Goal: Task Accomplishment & Management: Use online tool/utility

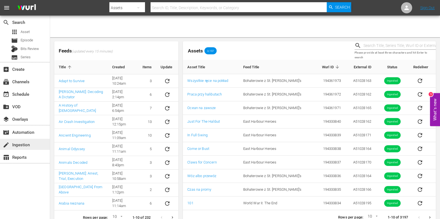
scroll to position [9, 0]
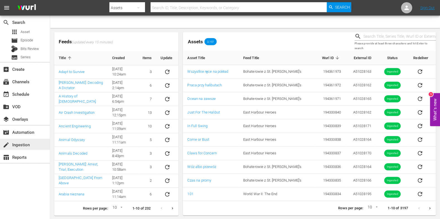
click at [31, 145] on div "create Ingestion" at bounding box center [25, 144] width 50 height 11
click at [430, 204] on button "Next page" at bounding box center [429, 208] width 11 height 11
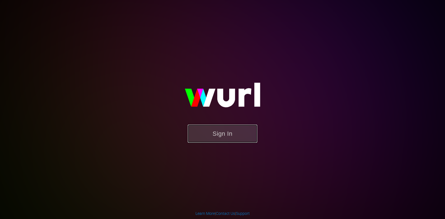
click at [226, 135] on button "Sign In" at bounding box center [223, 134] width 70 height 18
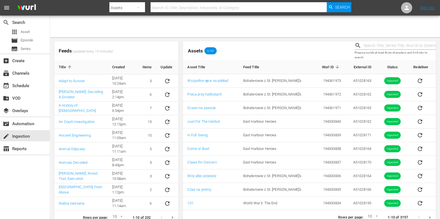
click at [429, 217] on icon "Next page" at bounding box center [430, 218] width 4 height 4
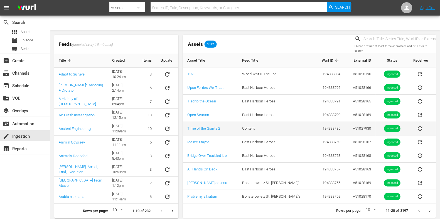
scroll to position [9, 0]
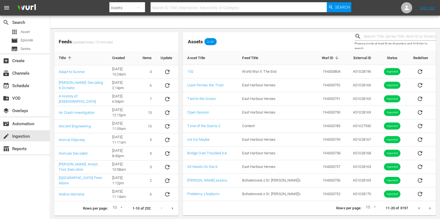
click at [431, 208] on icon "Next page" at bounding box center [430, 209] width 4 height 4
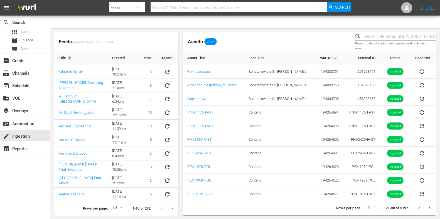
drag, startPoint x: 211, startPoint y: 126, endPoint x: 385, endPoint y: 213, distance: 194.2
click at [321, 214] on div "Rows per page: 10 10 21-30 of 3197" at bounding box center [309, 208] width 253 height 14
click at [434, 209] on button "Next page" at bounding box center [429, 208] width 11 height 11
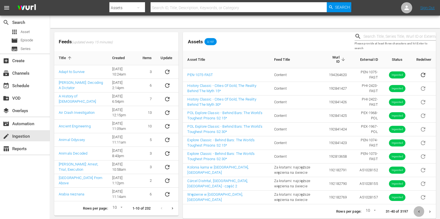
click at [416, 210] on button "Previous page" at bounding box center [418, 212] width 11 height 11
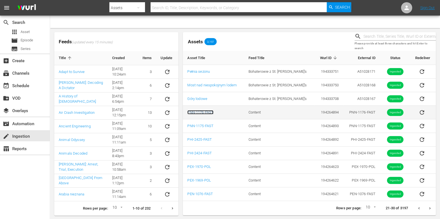
drag, startPoint x: 209, startPoint y: 115, endPoint x: 203, endPoint y: 112, distance: 6.7
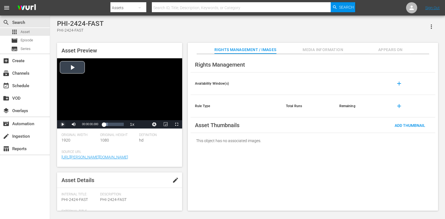
click at [63, 125] on span "Video Player" at bounding box center [63, 125] width 0 height 0
click at [121, 123] on div "Loaded : 59.67% 00:00:25.414 00:00:02.589" at bounding box center [114, 125] width 20 height 6
click at [63, 125] on span "Video Player" at bounding box center [63, 125] width 0 height 0
click at [172, 180] on span "edit" at bounding box center [175, 180] width 7 height 7
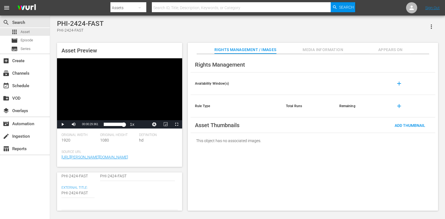
scroll to position [34, 0]
drag, startPoint x: 63, startPoint y: 181, endPoint x: 115, endPoint y: 182, distance: 52.3
type textarea "H"
type textarea "Hi"
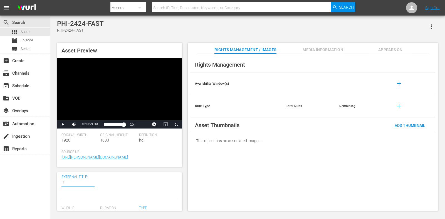
type textarea "Hi"
type textarea "His"
type textarea "Hist"
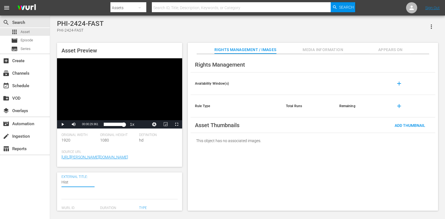
type textarea "Histo"
type textarea "Histor"
type textarea "History"
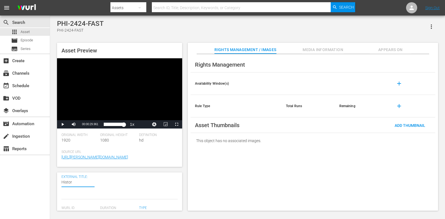
type textarea "History"
type textarea "History C"
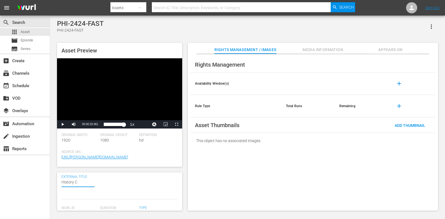
type textarea "History Cl"
type textarea "History Cla"
type textarea "History Clas"
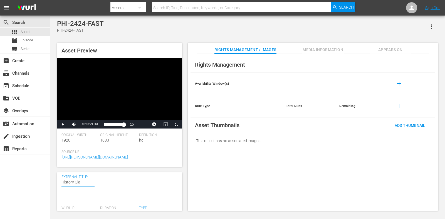
type textarea "History Clas"
type textarea "History Class"
type textarea "History Classi"
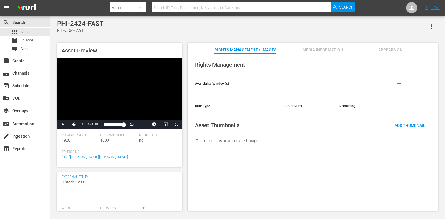
type textarea "History Classic"
type textarea "History Classic -"
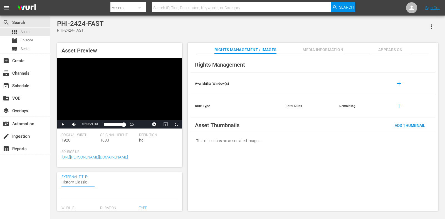
type textarea "History Classic -"
paste textarea "World War II: The End"
type textarea "History Classic - World War II: The End"
paste textarea "World War II: The End"
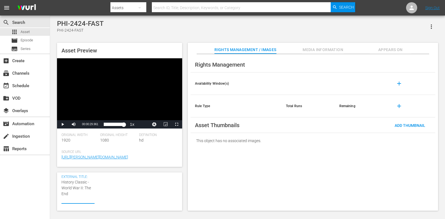
type textarea "History Classic - World War II: The End World War II: The End"
type textarea "History Classic - World War II: The End"
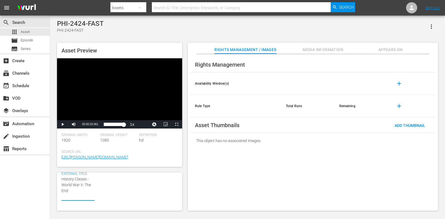
type textarea "History Classic - World War II: The End"
type textarea "History Classic - World War II: The End 3"
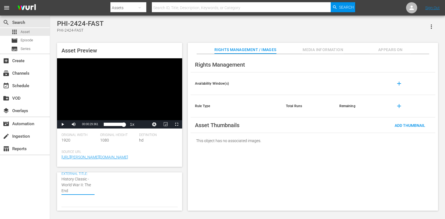
type textarea "History Classic - World War II: The End 3"
type textarea "History Classic - World War II: The End 30"
type textarea "History Classic - World War II: The End 30~"
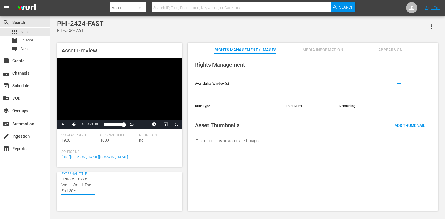
type textarea "History Classic - World War II: The End 30"
type textarea "History Classic - World War II: The End 30*"
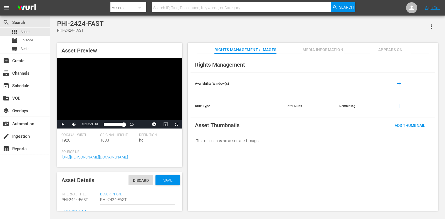
type textarea "History Classic - World War II: The End 30*"
click at [168, 181] on span "Save" at bounding box center [168, 180] width 18 height 4
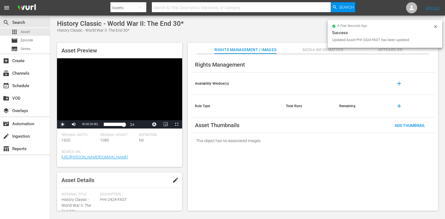
click at [63, 125] on span "Video Player" at bounding box center [63, 125] width 0 height 0
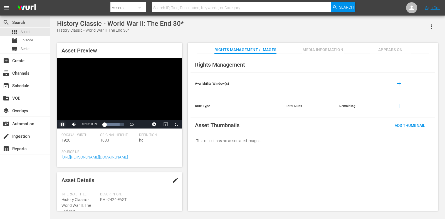
click at [63, 125] on span "Video Player" at bounding box center [63, 125] width 0 height 0
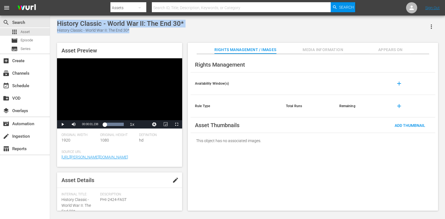
drag, startPoint x: 191, startPoint y: 29, endPoint x: 58, endPoint y: 23, distance: 133.1
click at [58, 23] on div "History Classic - World War II: The End 30* History Classic - World War II: The…" at bounding box center [247, 27] width 381 height 14
click at [58, 23] on div "History Classic - World War II: The End 30*" at bounding box center [120, 24] width 127 height 8
drag, startPoint x: 57, startPoint y: 25, endPoint x: 186, endPoint y: 26, distance: 129.4
click at [186, 26] on div "History Classic - World War II: The End 30* History Classic - World War II: The…" at bounding box center [247, 27] width 381 height 14
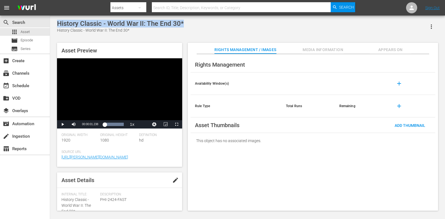
copy div "History Classic - World War II: The End 30*"
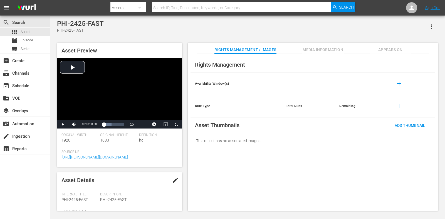
click at [174, 183] on span "edit" at bounding box center [175, 180] width 7 height 7
drag, startPoint x: 63, startPoint y: 183, endPoint x: 135, endPoint y: 184, distance: 72.1
paste textarea "History Classic - World War II: The End 30*"
type textarea "History Classic - World War II: The End 30*"
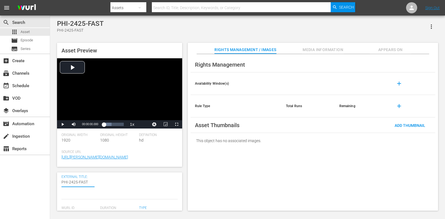
type textarea "History Classic - World War II: The End 30*"
type textarea "History Classic - World War II: The End 3*"
type textarea "History Classic - World War II: The End *"
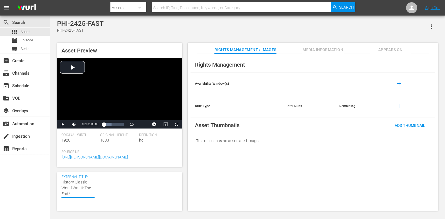
type textarea "History Classic - World War II: The End 1*"
type textarea "History Classic - World War II: The End 15*"
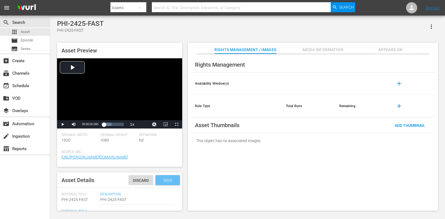
type textarea "History Classic - World War II: The End 15*"
click at [162, 176] on div "Save" at bounding box center [168, 181] width 24 height 10
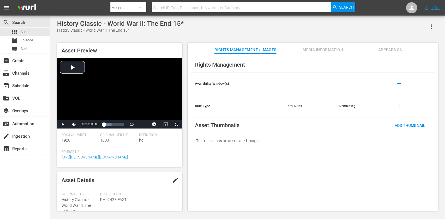
scroll to position [34, 0]
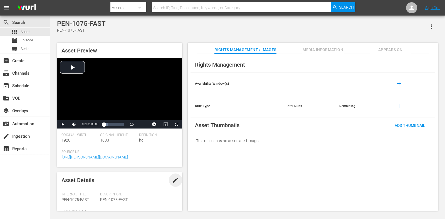
click at [172, 175] on span "edit" at bounding box center [175, 180] width 7 height 7
drag, startPoint x: 89, startPoint y: 180, endPoint x: 30, endPoint y: 186, distance: 59.2
type textarea "E"
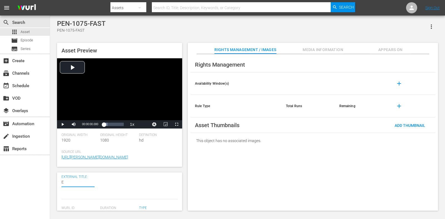
type textarea "Ex"
type textarea "Exp"
type textarea "Expl"
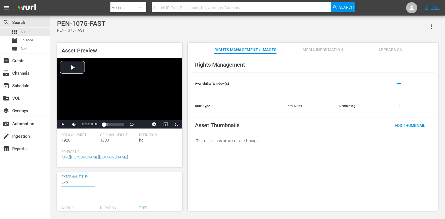
type textarea "Expl"
type textarea "Explo"
type textarea "Explor"
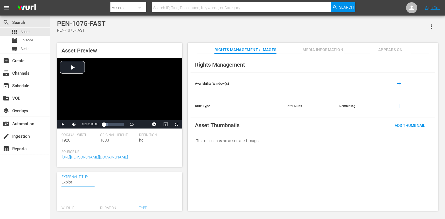
type textarea "Explore"
type textarea "Explore C"
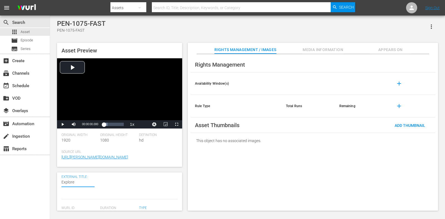
type textarea "Explore C"
type textarea "Explore Cl"
type textarea "Explore Cla"
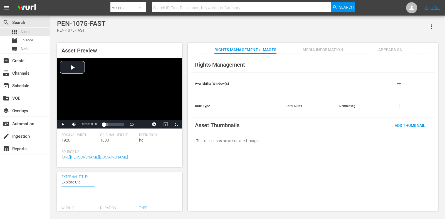
type textarea "Explore Clas"
type textarea "Explore Class"
type textarea "Explore Classi"
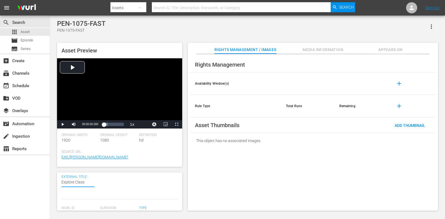
type textarea "Explore Classi"
type textarea "Explore Classic"
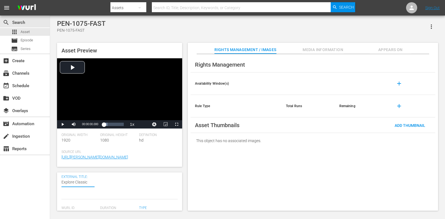
type textarea "Explore Classic -"
paste textarea "East Harbour Heroes S2"
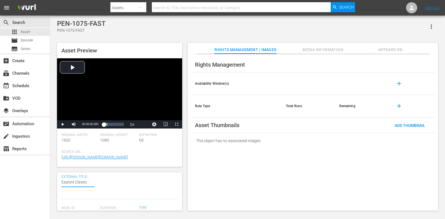
type textarea "Explore Classic - East Harbour Heroes S2"
type textarea "Explore Classic - East Harbour Heroes S2 3"
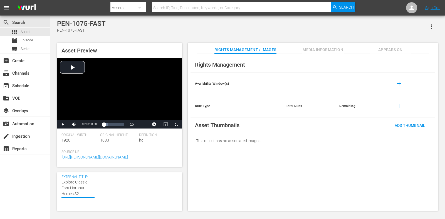
type textarea "Explore Classic - East Harbour Heroes S2 3"
type textarea "Explore Classic - East Harbour Heroes S2 30"
type textarea "Explore Classic - East Harbour Heroes S2 30*"
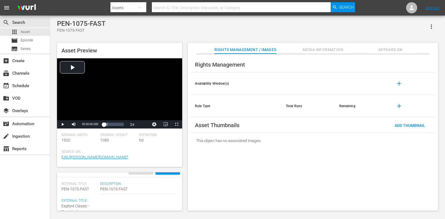
scroll to position [0, 0]
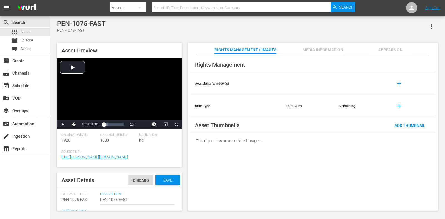
type textarea "Explore Classic - East Harbour Heroes S2 30*"
click at [160, 174] on div "Asset Details Discard Save" at bounding box center [119, 181] width 125 height 16
click at [160, 175] on span "Save" at bounding box center [168, 180] width 18 height 4
click at [172, 175] on span "edit" at bounding box center [175, 180] width 7 height 7
click at [64, 129] on div "Asset Preview Video Player is loading. Play Video Play Mute Current Time 00:00:…" at bounding box center [119, 105] width 125 height 124
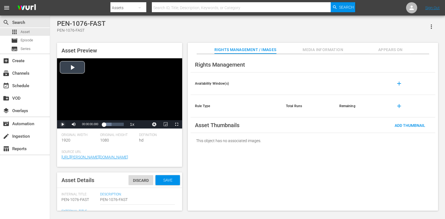
click at [63, 125] on span "Video Player" at bounding box center [63, 125] width 0 height 0
click at [116, 124] on div "Loaded : 79.74% 00:00:04.661 00:00:00.439" at bounding box center [114, 125] width 20 height 6
click at [121, 124] on div "Progress Bar" at bounding box center [114, 125] width 20 height 6
click at [63, 125] on span "Video Player" at bounding box center [63, 125] width 0 height 0
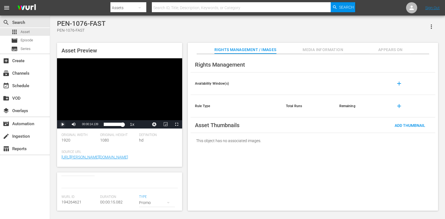
scroll to position [34, 0]
click at [79, 175] on textarea "PEN-1076-FAST" at bounding box center [77, 183] width 33 height 7
paste textarea "Explore Classic - East Harbour Heroes S2 30*"
type textarea "Explore Classic - East Harbour Heroes S2 30*"
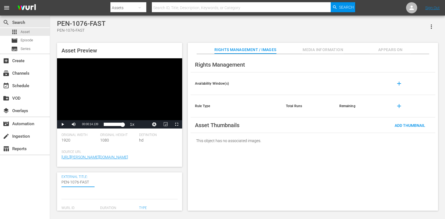
type textarea "Explore Classic - East Harbour Heroes S2 30*"
type textarea "Explore Classic - East Harbour Heroes S2 3*"
type textarea "Explore Classic - East Harbour Heroes S2 *"
type textarea "Explore Classic - East Harbour Heroes S2 1*"
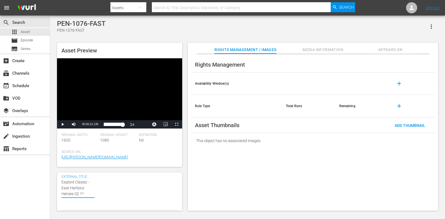
type textarea "Explore Classic - East Harbour Heroes S2 15*"
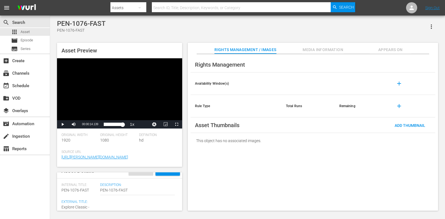
scroll to position [0, 0]
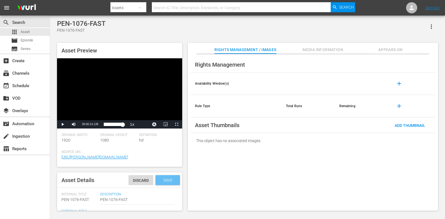
type textarea "Explore Classic - East Harbour Heroes S2 15*"
click at [159, 175] on div "Save" at bounding box center [168, 181] width 24 height 10
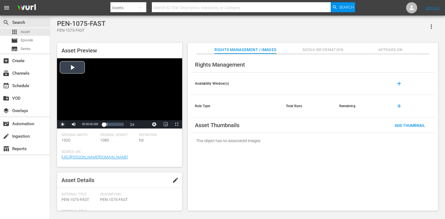
click at [63, 125] on span "Video Player" at bounding box center [63, 125] width 0 height 0
click at [116, 124] on div "Loaded : 39.83% 00:00:17.437 00:00:00.821" at bounding box center [114, 125] width 20 height 6
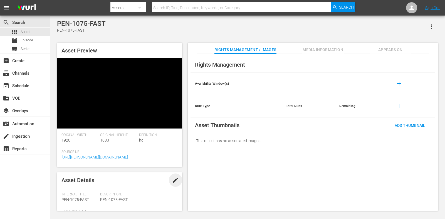
click at [172, 181] on span "edit" at bounding box center [175, 180] width 7 height 7
drag, startPoint x: 63, startPoint y: 182, endPoint x: 122, endPoint y: 182, distance: 59.5
type textarea "E"
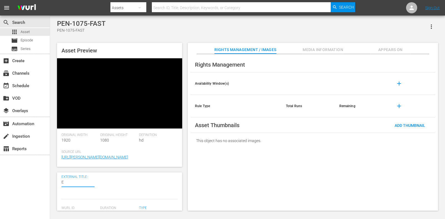
type textarea "Ex"
type textarea "Exp"
type textarea "Expl"
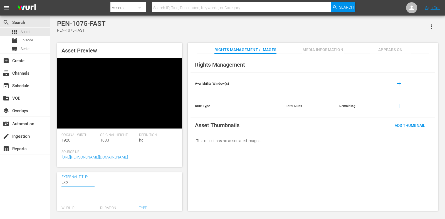
type textarea "Expl"
type textarea "Explo"
type textarea "Explor"
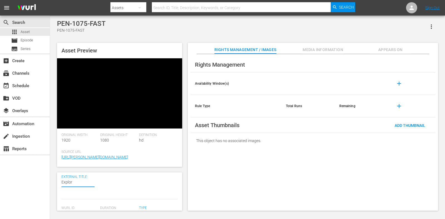
type textarea "Explore"
type textarea "Explore C"
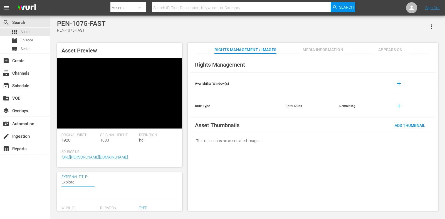
type textarea "Explore C"
type textarea "Explore Cl"
type textarea "Explore Cla"
type textarea "Explore Clas"
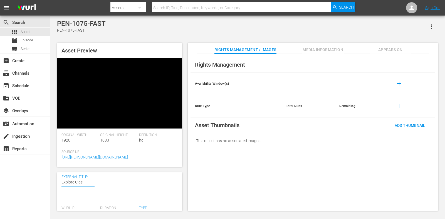
type textarea "Explore Class"
type textarea "Explore Classi"
type textarea "Explore Classic"
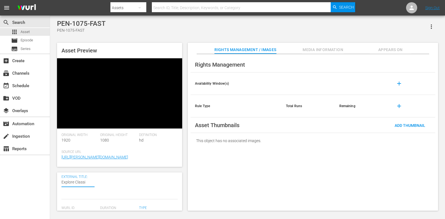
type textarea "Explore Classic"
type textarea "Explore Classic -"
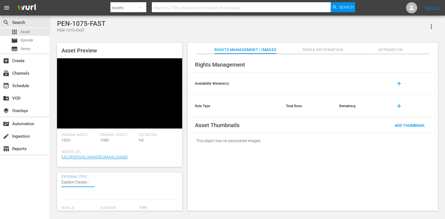
type textarea "Explore Classic -"
type textarea "Explore Classic - E"
type textarea "Explore Classic - Ea"
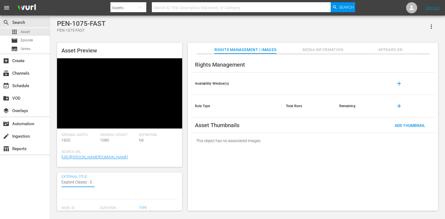
type textarea "Explore Classic - Ea"
type textarea "Explore Classic - Eas"
type textarea "Explore Classic - East"
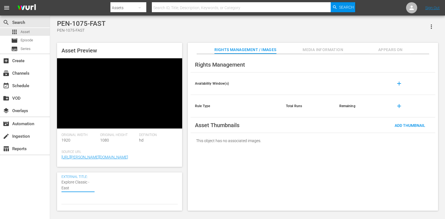
type textarea "Explore Classic - East"
type textarea "Explore Classic - East H"
type textarea "Explore Classic - East Ha"
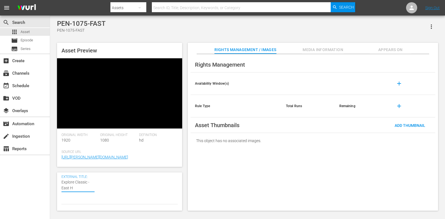
type textarea "Explore Classic - East Ha"
type textarea "Explore Classic - East Har"
type textarea "Explore Classic - East Harb"
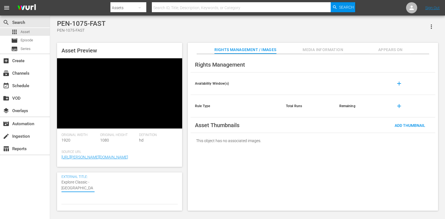
type textarea "Explore Classic - East Harbo"
type textarea "Explore Classic - East Harbou"
type textarea "Explore Classic - East Harbour"
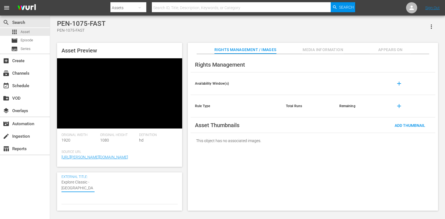
type textarea "Explore Classic - East Harbour"
type textarea "Explore Classic - East Harbour H"
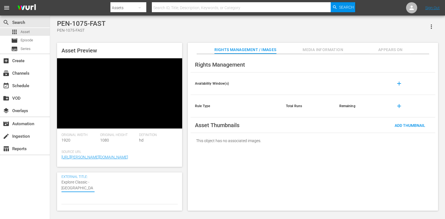
type textarea "Explore Classic - East Harbour He"
type textarea "Explore Classic - East Harbour Her"
type textarea "Explore Classic - East Harbour Hero"
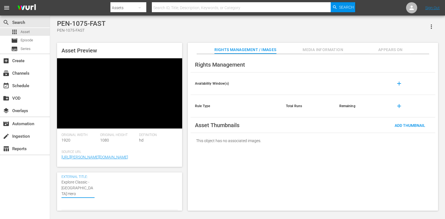
type textarea "Explore Classic - East Harbour Heroe"
type textarea "Explore Classic - East Harbour Heroes"
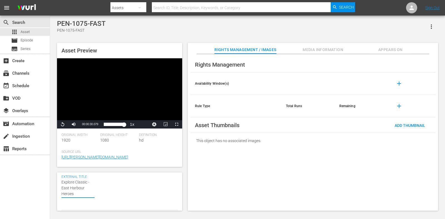
type textarea "Explore Classic - East Harbour Heroes S"
type textarea "Explore Classic - East Harbour Heroes S2"
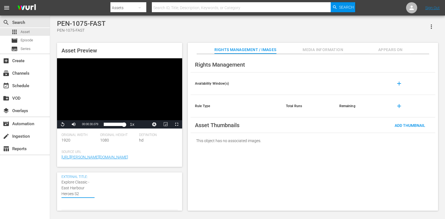
type textarea "Explore Classic - East Harbour Heroes S2"
type textarea "Explore Classic - East Harbour Heroes S2 e"
type textarea "Explore Classic - East Harbour Heroes S2 e0"
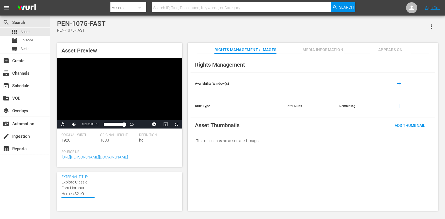
type textarea "Explore Classic - East Harbour Heroes S2 e0&"
type textarea "Explore Classic - East Harbour Heroes S2 e0"
type textarea "Explore Classic - East Harbour Heroes S2 e0*"
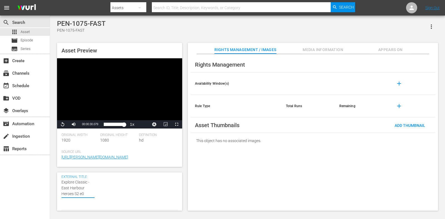
type textarea "Explore Classic - East Harbour Heroes S2 e0*"
type textarea "Explore Classic - East Harbour Heroes S2 e0"
type textarea "Explore Classic - East Harbour Heroes S2 e"
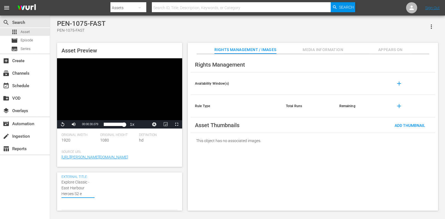
type textarea "Explore Classic - East Harbour Heroes S2"
type textarea "Explore Classic - East Harbour Heroes S2 3"
type textarea "Explore Classic - East Harbour Heroes S2 30"
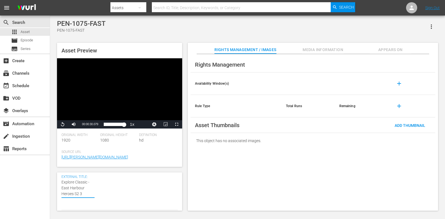
type textarea "Explore Classic - East Harbour Heroes S2 30"
type textarea "Explore Classic - East Harbour Heroes S2 30&"
type textarea "Explore Classic - East Harbour Heroes S2 30"
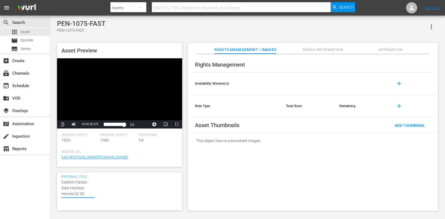
type textarea "Explore Classic - East Harbour Heroes S2 30*"
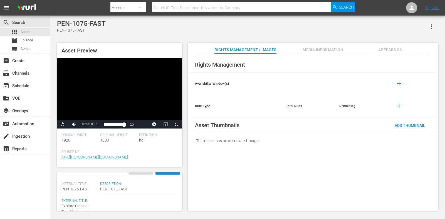
scroll to position [0, 0]
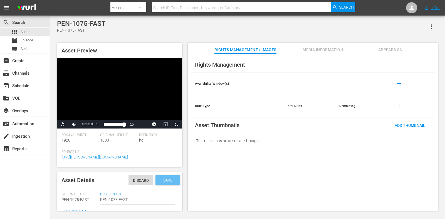
type textarea "Explore Classic - East Harbour Heroes S2 30*"
click at [159, 179] on span "Save" at bounding box center [168, 180] width 18 height 4
click at [63, 125] on span "Video Player" at bounding box center [63, 125] width 0 height 0
click at [172, 180] on span "edit" at bounding box center [175, 180] width 7 height 7
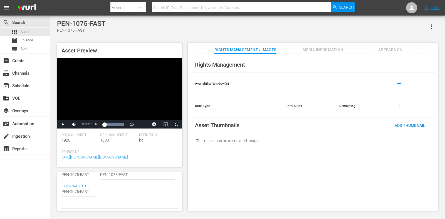
scroll to position [34, 0]
click at [87, 183] on textarea "PEN-1075-FAST" at bounding box center [77, 183] width 33 height 7
type textarea "E"
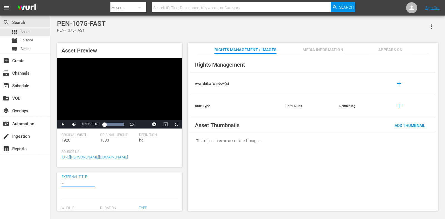
type textarea "Ex"
type textarea "Exp"
type textarea "Expl"
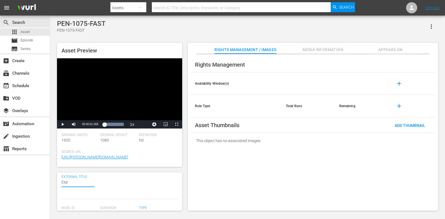
type textarea "Expl"
type textarea "Explo"
type textarea "Explor"
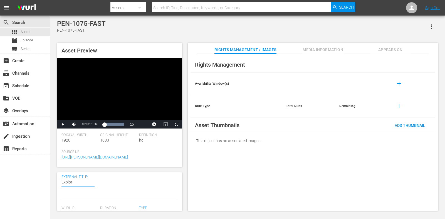
type textarea "Explore"
type textarea "Explore C"
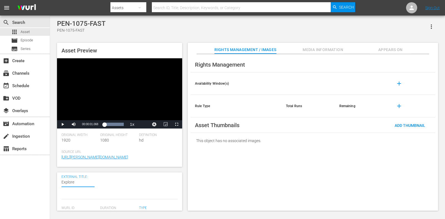
type textarea "Explore C"
type textarea "Explore Cl"
type textarea "Explore Cla"
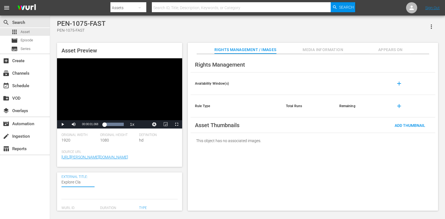
type textarea "Explore Clas"
type textarea "Explore Class"
type textarea "Explore Classi"
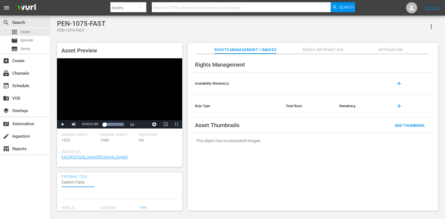
type textarea "Explore Classi"
type textarea "Explore Classic"
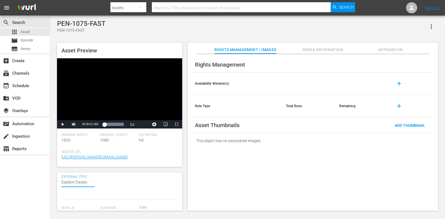
type textarea "Explore Classic -"
type textarea "Explore Classic - E"
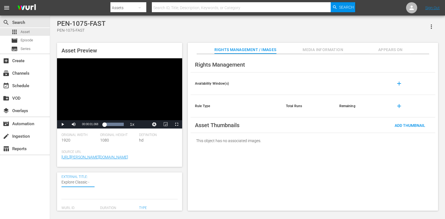
type textarea "Explore Classic - E"
type textarea "Explore Classic - Ea"
type textarea "Explore Classic - Eas"
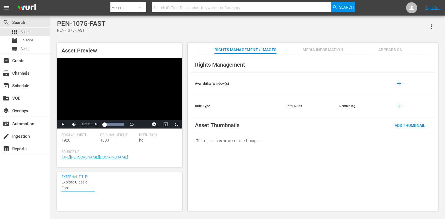
type textarea "Explore Classic - East"
type textarea "Explore Classic - East H"
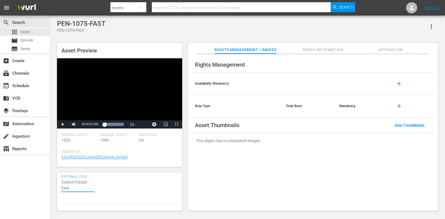
type textarea "Explore Classic - East H"
type textarea "Explore Classic - East Ha"
type textarea "Explore Classic - East Har"
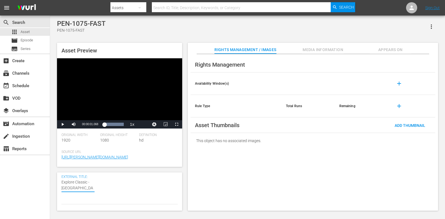
type textarea "Explore Classic - East Harb"
type textarea "Explore Classic - East Harbo"
type textarea "Explore Classic - East Harbou"
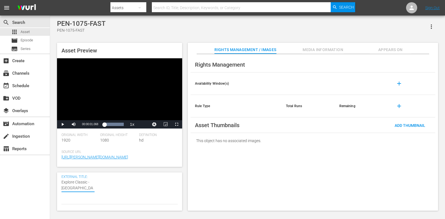
type textarea "Explore Classic - East Harbou"
type textarea "Explore Classic - East Harbour"
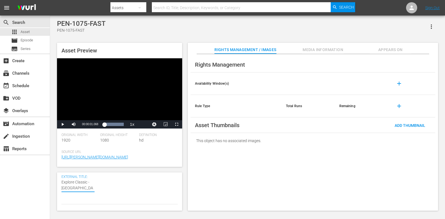
type textarea "Explore Classic - East Harbour H"
type textarea "Explore Classic - East Harbour He"
type textarea "Explore Classic - East Harbour Her"
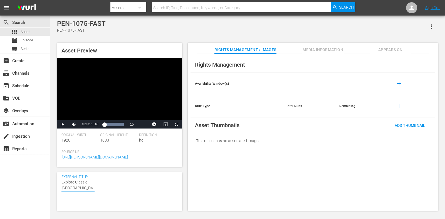
type textarea "Explore Classic - East Harbour Her"
type textarea "Explore Classic - East Harbour Hero"
type textarea "Explore Classic - East Harbour Heroe"
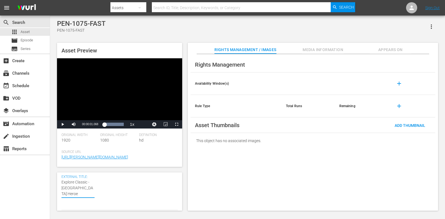
type textarea "Explore Classic - East Harbour Heroes"
type textarea "Explore Classic - East Harbour Heroes S"
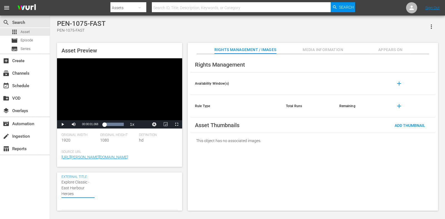
type textarea "Explore Classic - East Harbour Heroes S"
type textarea "Explore Classic - East Harbour Heroes S2"
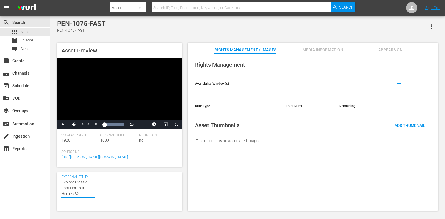
type textarea "Explore Classic - East Harbour Heroes S2 3"
type textarea "Explore Classic - East Harbour Heroes S2 30"
type textarea "Explore Classic - East Harbour Heroes S2 30*"
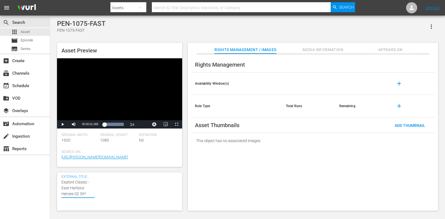
scroll to position [32, 0]
drag, startPoint x: 87, startPoint y: 195, endPoint x: 52, endPoint y: 177, distance: 39.4
click at [52, 177] on div "PEN-1075-FAST PEN-1075-FAST Asset Preview Video Player is loading. Play Video P…" at bounding box center [247, 114] width 395 height 197
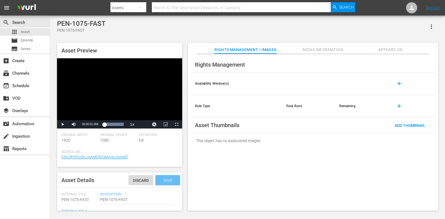
type textarea "Explore Classic - East Harbour Heroes S2 30*"
click at [160, 179] on span "Save" at bounding box center [168, 180] width 18 height 4
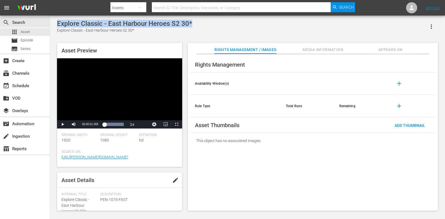
drag, startPoint x: 193, startPoint y: 22, endPoint x: 57, endPoint y: 20, distance: 136.3
click at [57, 20] on div "Explore Classic - East Harbour Heroes S2 30* Explore Classic - East Harbour Her…" at bounding box center [247, 114] width 387 height 189
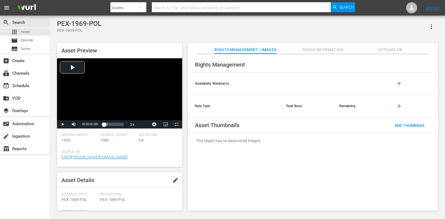
click at [173, 175] on span "edit" at bounding box center [175, 180] width 7 height 7
drag, startPoint x: 60, startPoint y: 124, endPoint x: 65, endPoint y: 124, distance: 4.7
click at [63, 125] on span "Video Player" at bounding box center [63, 125] width 0 height 0
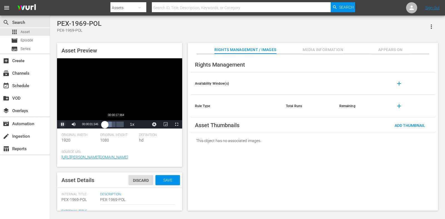
click at [118, 124] on div "Loaded : 39.61% 00:00:17.964 00:00:01.621" at bounding box center [114, 125] width 20 height 6
click at [63, 125] on span "Video Player" at bounding box center [63, 125] width 0 height 0
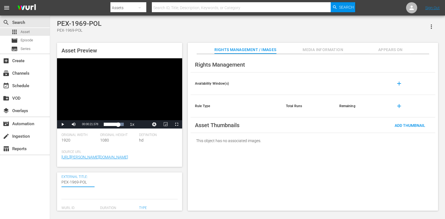
click at [76, 175] on textarea "PEX-1969-POL" at bounding box center [77, 183] width 33 height 7
paste textarea "Explore Classic - East Harbour Heroes S2 30*"
type textarea "Explore Classic - East Harbour Heroes S2 30*"
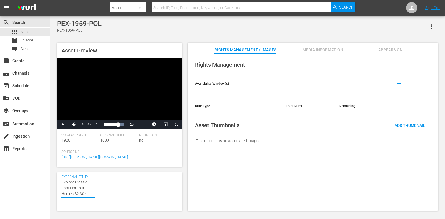
click at [63, 175] on textarea "PEX-1969-POL" at bounding box center [77, 189] width 33 height 18
type textarea "PExplore Classic - East Harbour Heroes S2 30*"
type textarea "POExplore Classic - East Harbour Heroes S2 30*"
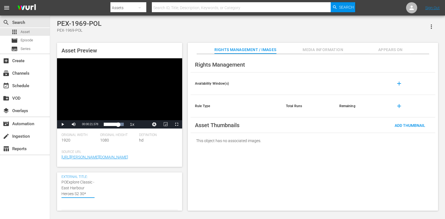
type textarea "POLExplore Classic - East Harbour Heroes S2 30*"
type textarea "POL Explore Classic - East Harbour Heroes S2 30*"
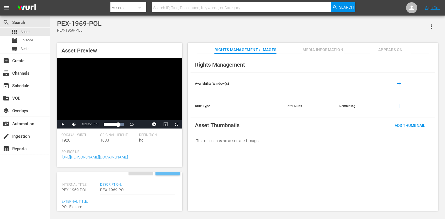
scroll to position [0, 0]
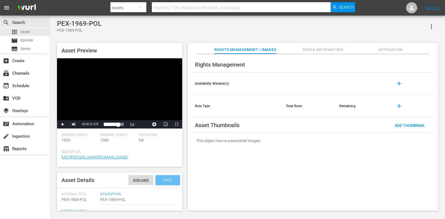
type textarea "POL Explore Classic - East Harbour Heroes S2 30*"
click at [161, 174] on div "Asset Details Discard Save" at bounding box center [119, 181] width 125 height 16
click at [161, 175] on span "Save" at bounding box center [168, 180] width 18 height 4
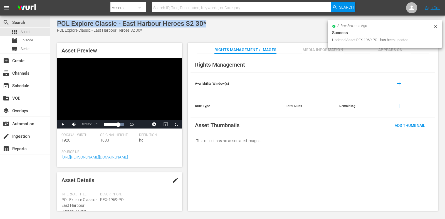
drag, startPoint x: 214, startPoint y: 24, endPoint x: 54, endPoint y: 25, distance: 159.7
click at [54, 25] on div "POL Explore Classic - East Harbour Heroes S2 30* POL Explore Classic - East Har…" at bounding box center [247, 114] width 387 height 189
copy div "POL Explore Classic - East Harbour Heroes S2 30*"
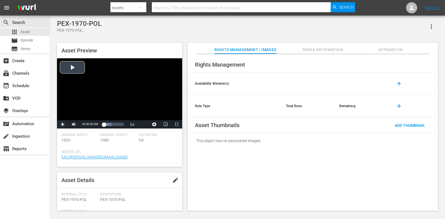
click at [63, 125] on span "Video Player" at bounding box center [63, 125] width 0 height 0
click at [119, 126] on div "Loaded : 100.00% 00:00:10.892 00:00:01.750" at bounding box center [114, 125] width 20 height 6
click at [176, 175] on span "edit" at bounding box center [175, 180] width 7 height 7
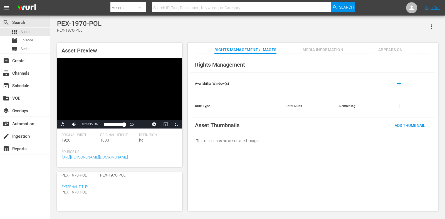
scroll to position [34, 0]
click at [77, 175] on textarea "PEX-1970-POL" at bounding box center [77, 183] width 33 height 7
paste textarea "OL Explore Classic - East Harbour Heroes S2 30*"
type textarea "POL Explore Classic - East Harbour Heroes S2 30*"
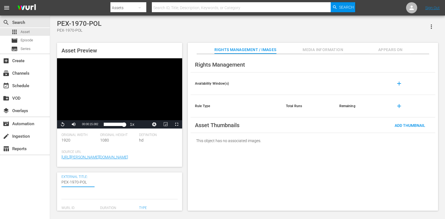
type textarea "POL Explore Classic - East Harbour Heroes S2 30*"
click at [71, 175] on textarea "PEX-1970-POL" at bounding box center [77, 191] width 33 height 23
type textarea "POL Explore Classic - East Harbour Heroes S2 3*"
type textarea "POL Explore Classic - East Harbour Heroes S2 *"
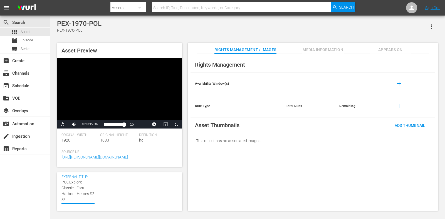
type textarea "POL Explore Classic - East Harbour Heroes S2 *"
type textarea "POL Explore Classic - East Harbour Heroes S2 1*"
type textarea "POL Explore Classic - East Harbour Heroes S2 15*"
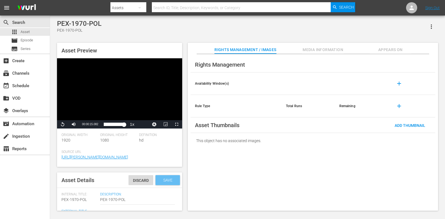
type textarea "POL Explore Classic - East Harbour Heroes S2 15*"
click at [164, 175] on span "Save" at bounding box center [168, 180] width 18 height 4
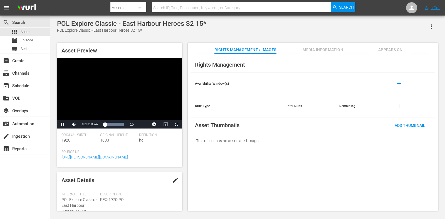
click at [137, 88] on div "Video Player" at bounding box center [119, 89] width 125 height 62
click at [63, 125] on span "Video Player" at bounding box center [63, 125] width 0 height 0
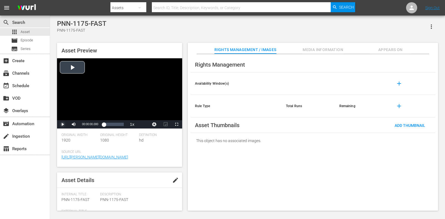
click at [63, 125] on span "Video Player" at bounding box center [63, 125] width 0 height 0
click at [86, 127] on div "51%" at bounding box center [85, 125] width 11 height 3
click at [120, 124] on div "Loaded : 100.00% 00:00:24.504 00:00:04.612" at bounding box center [114, 125] width 20 height 6
click at [63, 125] on span "Video Player" at bounding box center [63, 125] width 0 height 0
click at [172, 175] on span "edit" at bounding box center [175, 180] width 7 height 7
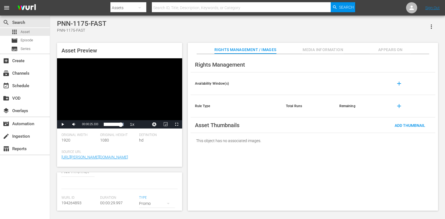
scroll to position [34, 0]
click at [76, 175] on textarea "PNN-1175-FAST" at bounding box center [77, 183] width 33 height 7
paste textarea "Time of the Giants 2"
type textarea "Time of the Giants 2"
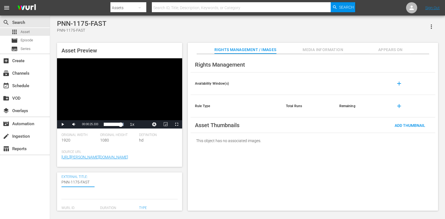
type textarea "Time of the Giants 2"
drag, startPoint x: 68, startPoint y: 189, endPoint x: 61, endPoint y: 180, distance: 11.6
click at [61, 175] on textarea "PNN-1175-FAST" at bounding box center [77, 186] width 33 height 12
type textarea "N"
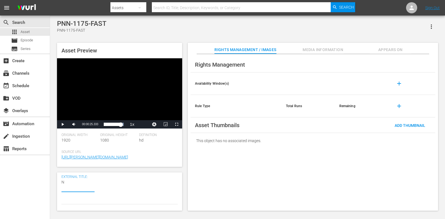
type textarea "Na"
type textarea "Nat"
type textarea "Natu"
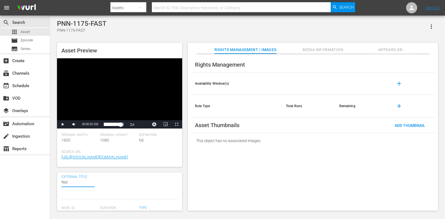
type textarea "Natu"
type textarea "Natur"
type textarea "Nature"
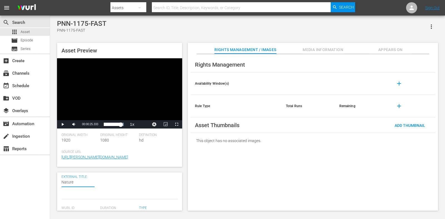
type textarea "Nature"
type textarea "Nature C"
type textarea "Nature Cl"
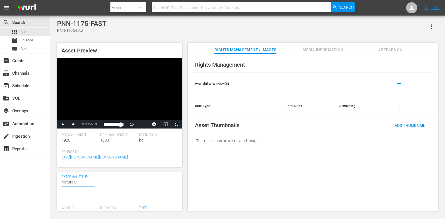
type textarea "Nature Cl"
type textarea "Nature Cla"
type textarea "Nature Clas"
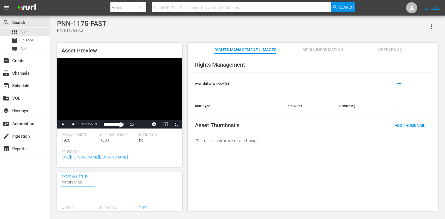
type textarea "Nature Class"
type textarea "Nature Classi"
type textarea "Nature Classic"
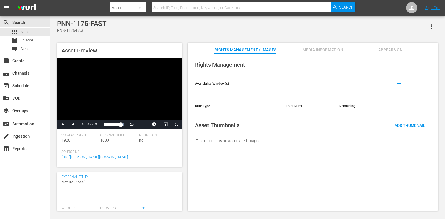
type textarea "Nature Classic"
type textarea "Nature Classic -"
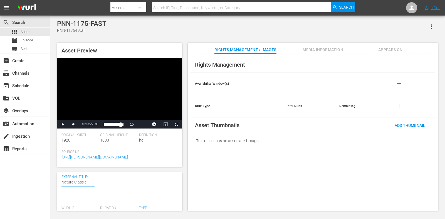
paste textarea "Time of the Giants 2"
type textarea "Nature Classic - Time of the Giants 2"
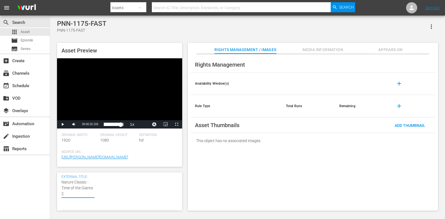
type textarea "Nature Classic - Time of the Giants 2 3"
type textarea "Nature Classic - Time of the Giants 2 30"
type textarea "Nature Classic - Time of the Giants 2 30*"
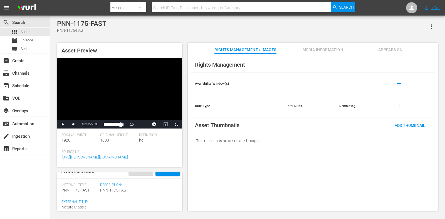
scroll to position [0, 0]
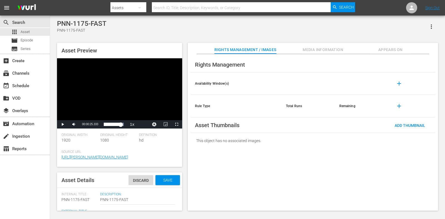
type textarea "Nature Classic - Time of the Giants 2 30*"
click at [165, 175] on div "Save" at bounding box center [168, 181] width 24 height 10
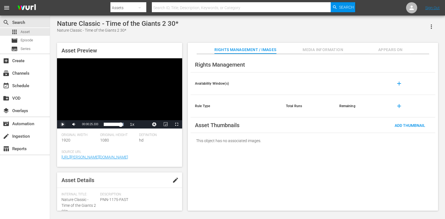
click at [63, 125] on span "Video Player" at bounding box center [63, 125] width 0 height 0
drag, startPoint x: 159, startPoint y: 20, endPoint x: 52, endPoint y: 22, distance: 106.8
click at [52, 22] on div "Nature Classic - Time of the Giants 2 30* Nature Classic - Time of the Giants 2…" at bounding box center [247, 114] width 395 height 197
copy div "Nature Classic - Time of the Giants 2 30*"
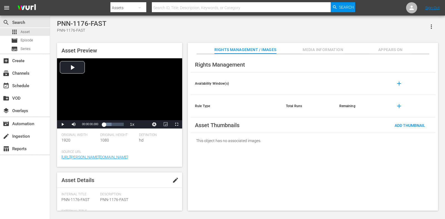
click at [174, 175] on button "edit" at bounding box center [175, 180] width 13 height 13
click at [72, 175] on textarea "PNN-1176-FAST" at bounding box center [77, 183] width 33 height 7
paste textarea "Nature Classic - Time of the Giants 2 30*"
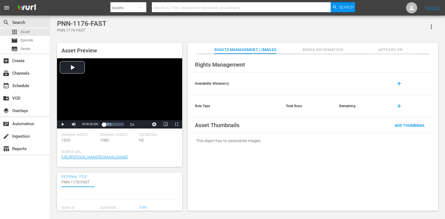
type textarea "Nature Classic - Time of the Giants 2 30*"
click at [70, 175] on textarea "PNN-1176-FAST" at bounding box center [77, 189] width 33 height 18
type textarea "Nature Classic - Time of the Giants 2 3*"
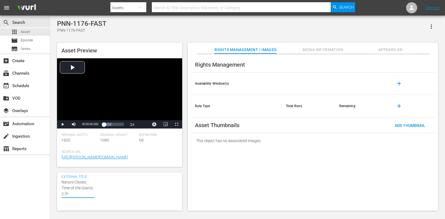
type textarea "Nature Classic - Time of the Giants 2 *"
type textarea "Nature Classic - Time of the Giants 2 1*"
type textarea "Nature Classic - Time of the Giants 2 15*"
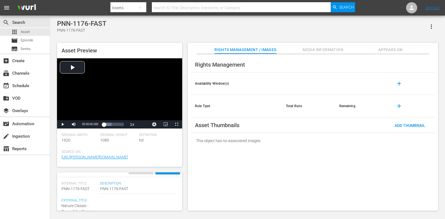
scroll to position [0, 0]
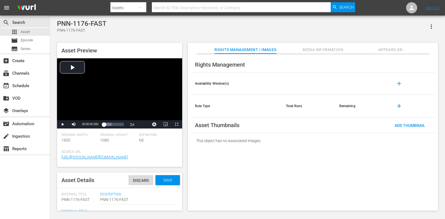
type textarea "Nature Classic - Time of the Giants 2 15*"
click at [166, 175] on span "Save" at bounding box center [168, 180] width 18 height 4
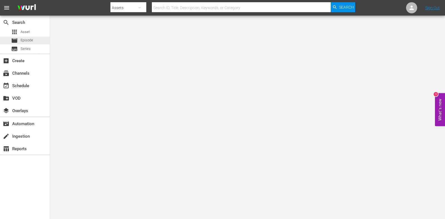
click at [35, 40] on div "movie Episode" at bounding box center [25, 41] width 50 height 8
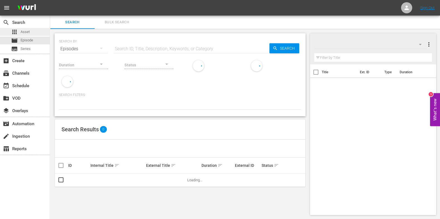
click at [37, 33] on div "apps Asset" at bounding box center [25, 32] width 50 height 8
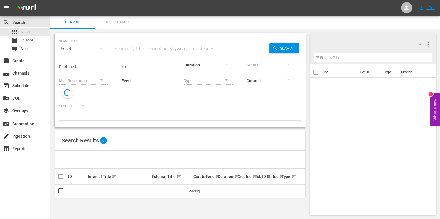
click at [134, 45] on input "text" at bounding box center [192, 48] width 156 height 13
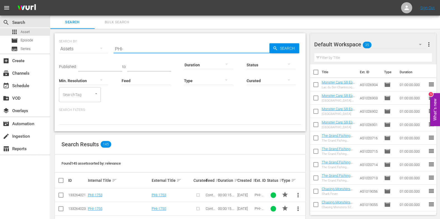
drag, startPoint x: 137, startPoint y: 50, endPoint x: 93, endPoint y: 55, distance: 45.1
click at [93, 55] on div "SEARCH BY Search By Assets Search ID, Title, Description, Keywords, or Category…" at bounding box center [180, 46] width 242 height 20
type input "History Classic"
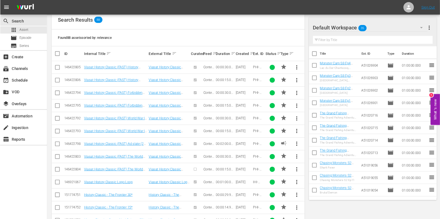
scroll to position [124, 0]
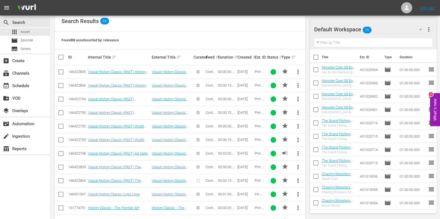
click at [216, 21] on div "Search Results 88" at bounding box center [180, 21] width 250 height 20
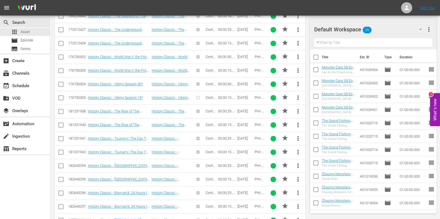
scroll to position [896, 0]
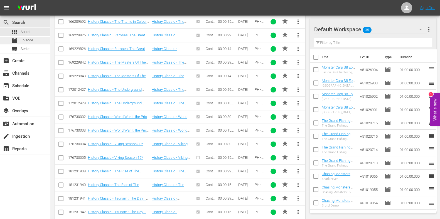
click at [19, 38] on div "movie Episode" at bounding box center [22, 41] width 22 height 8
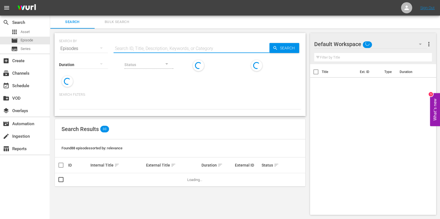
click at [132, 47] on input "text" at bounding box center [192, 48] width 156 height 13
click at [31, 32] on div "apps Asset" at bounding box center [25, 32] width 50 height 8
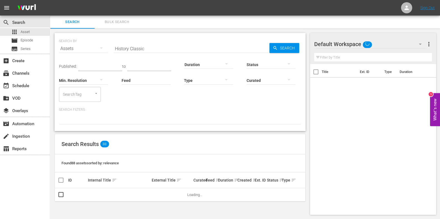
click at [131, 46] on input "History Classic" at bounding box center [192, 48] width 156 height 13
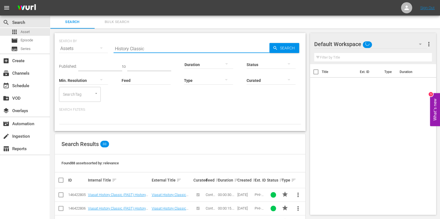
click at [131, 46] on input "History Classic" at bounding box center [192, 48] width 156 height 13
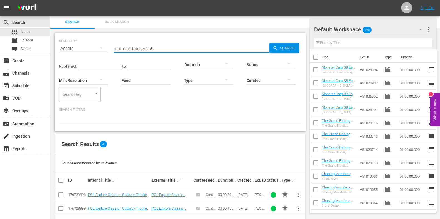
scroll to position [33, 0]
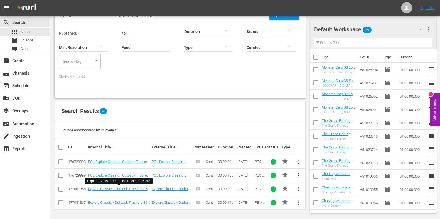
drag, startPoint x: 124, startPoint y: 188, endPoint x: 148, endPoint y: 115, distance: 77.3
click at [148, 113] on div "Search Results 4" at bounding box center [180, 111] width 250 height 20
click at [125, 179] on td "POL Explore Classic - Outback Truckers S6 15*" at bounding box center [119, 176] width 64 height 14
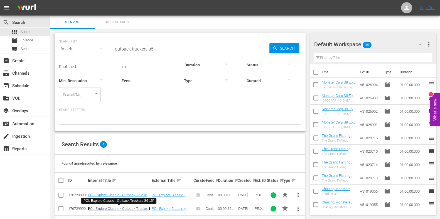
scroll to position [0, 0]
drag, startPoint x: 135, startPoint y: 47, endPoint x: 90, endPoint y: 46, distance: 44.8
click at [90, 46] on div "SEARCH BY Search By Assets Search ID, Title, Description, Keywords, or Category…" at bounding box center [180, 46] width 242 height 20
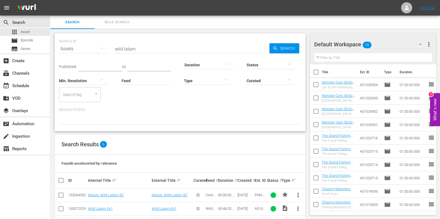
drag, startPoint x: 162, startPoint y: 50, endPoint x: 77, endPoint y: 49, distance: 85.1
click at [78, 49] on div "SEARCH BY Search By Assets Search ID, Title, Description, Keywords, or Category…" at bounding box center [180, 46] width 242 height 20
paste input "Wild Cuba: A Carribbean Journey"
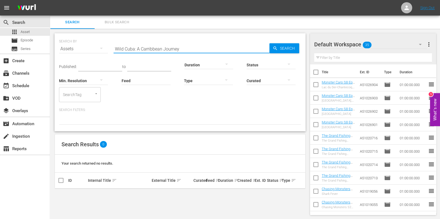
click at [149, 49] on input "Wild Cuba: A Carribbean Journey" at bounding box center [192, 48] width 156 height 13
type input "Wild Cuba: A Caribbean Journey"
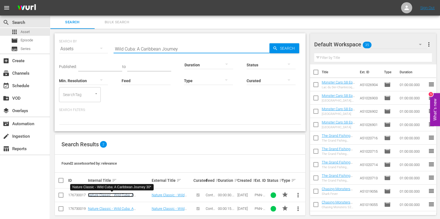
click at [122, 193] on link "Nature Classic - Wild Cuba: A Caribbean Journey 30*" at bounding box center [111, 197] width 46 height 8
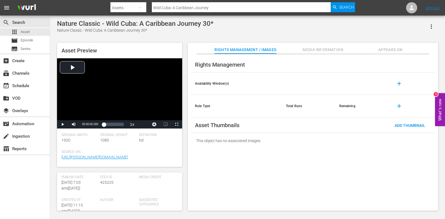
scroll to position [104, 0]
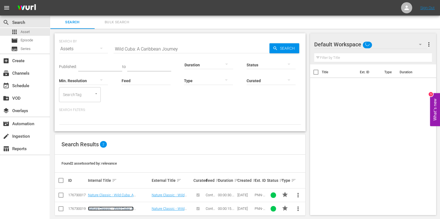
click at [112, 208] on link "Nature Classic - Wild Cuba: A Caribbean Journey 15*" at bounding box center [111, 211] width 46 height 8
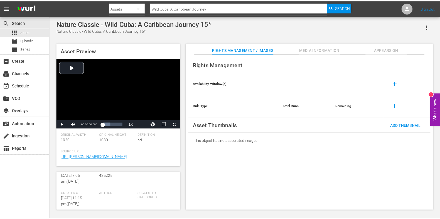
scroll to position [69, 0]
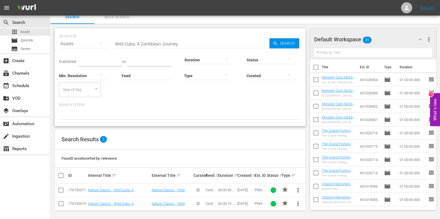
scroll to position [6, 0]
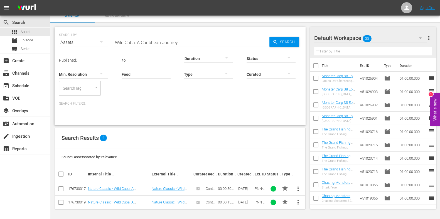
drag, startPoint x: 192, startPoint y: 41, endPoint x: 83, endPoint y: 36, distance: 108.6
click at [83, 36] on div "SEARCH BY Search By Assets Search ID, Title, Description, Keywords, or Category…" at bounding box center [180, 39] width 242 height 20
paste input "orld War II: the Price of Empire"
type input "World War II: the Price of Empire"
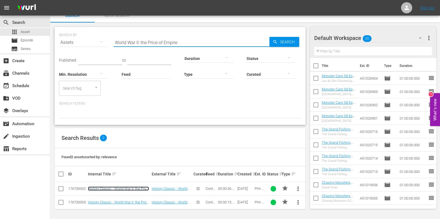
click at [120, 187] on link "History Classic - World War II: the Price of Empire 30*" at bounding box center [118, 191] width 61 height 8
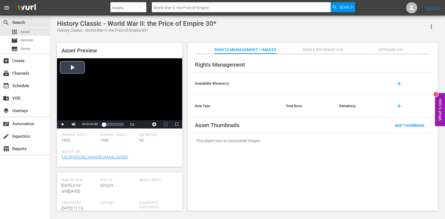
scroll to position [104, 0]
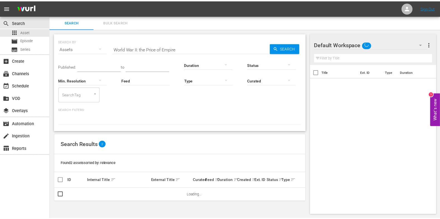
scroll to position [0, 0]
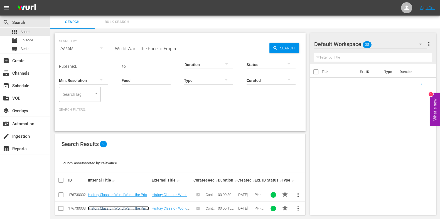
click at [102, 207] on link "History Classic - World War II: the Price of Empire 15*" at bounding box center [118, 211] width 61 height 8
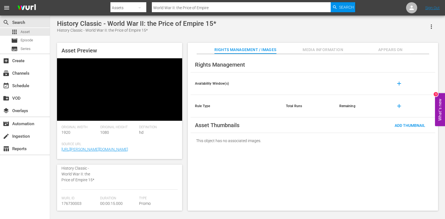
scroll to position [69, 0]
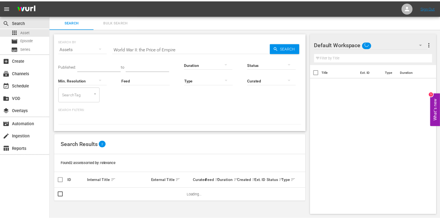
scroll to position [0, 0]
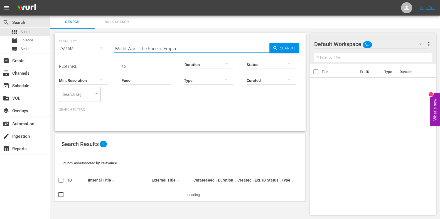
drag, startPoint x: 171, startPoint y: 46, endPoint x: 57, endPoint y: 45, distance: 113.8
click at [57, 45] on div "SEARCH BY Search By Assets Search ID, Title, Description, Keywords, or Category…" at bounding box center [180, 82] width 251 height 98
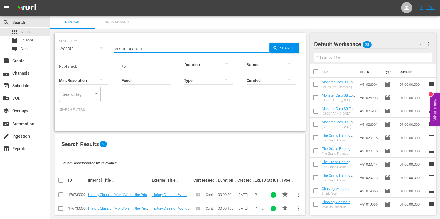
type input "viking season"
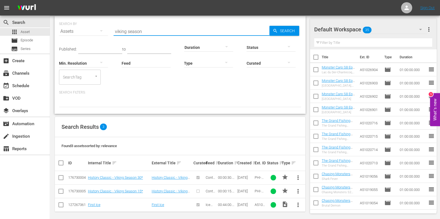
scroll to position [20, 0]
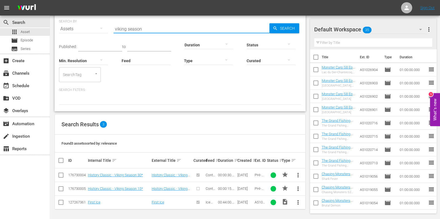
click at [121, 171] on td "History Classic - Viking Season 30*" at bounding box center [119, 176] width 64 height 14
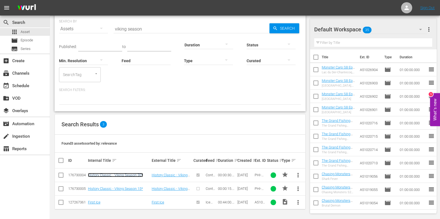
click at [121, 177] on link "History Classic - Viking Season 30*" at bounding box center [115, 175] width 55 height 4
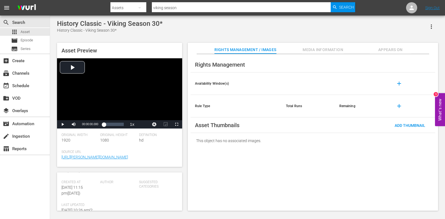
scroll to position [69, 0]
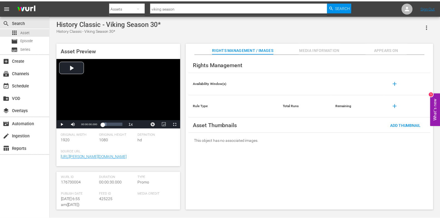
scroll to position [0, 0]
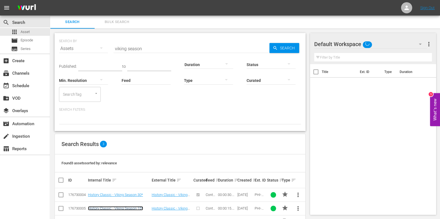
click at [101, 207] on link "History Classic - Viking Season 15*" at bounding box center [115, 209] width 55 height 4
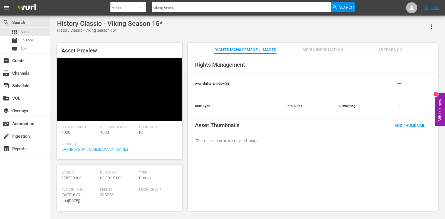
scroll to position [69, 0]
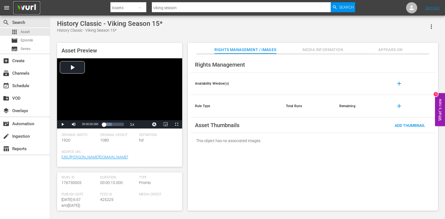
click at [27, 9] on img at bounding box center [26, 7] width 27 height 13
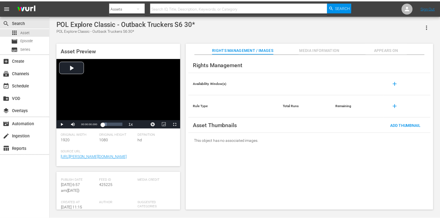
scroll to position [104, 0]
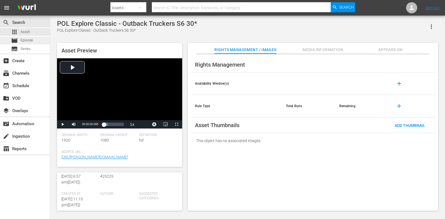
click at [30, 43] on div "movie Episode" at bounding box center [22, 41] width 22 height 8
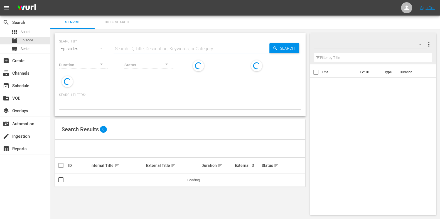
drag, startPoint x: 146, startPoint y: 49, endPoint x: 142, endPoint y: 49, distance: 4.2
click at [146, 49] on input "text" at bounding box center [192, 48] width 156 height 13
click at [25, 34] on span "Asset" at bounding box center [25, 32] width 9 height 6
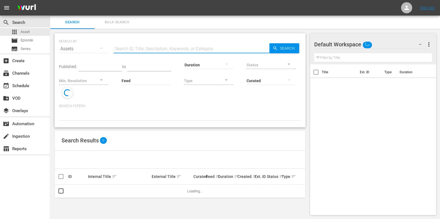
click at [154, 51] on input "text" at bounding box center [192, 48] width 156 height 13
paste input "194333840"
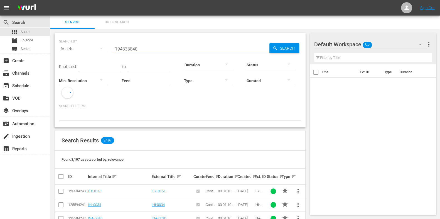
type input "194333840"
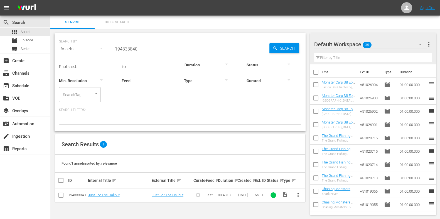
click at [302, 175] on button "more_vert" at bounding box center [297, 195] width 13 height 13
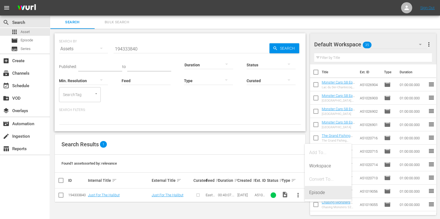
click at [317, 175] on div "Episode" at bounding box center [328, 192] width 38 height 13
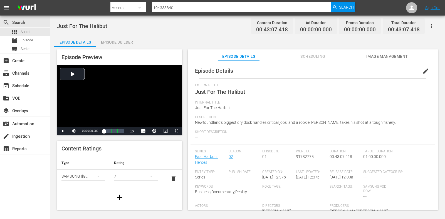
click at [356, 70] on span "edit" at bounding box center [426, 71] width 7 height 7
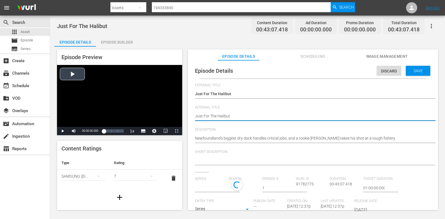
drag, startPoint x: 248, startPoint y: 117, endPoint x: 167, endPoint y: 119, distance: 80.4
paste textarea "East Harbour Heroes"
type textarea "East Harbour Heroes"
type input "East Harbour Heroes"
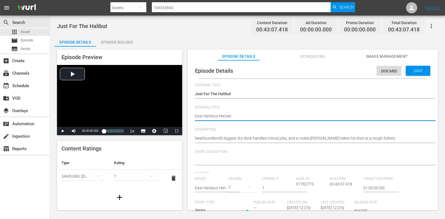
click at [202, 116] on textarea "Just For The Halibut" at bounding box center [311, 117] width 233 height 7
type textarea "East Harbour Heroes"
click at [238, 116] on textarea "Just For The Halibut" at bounding box center [311, 117] width 233 height 7
type textarea "East Harbour Heroes"
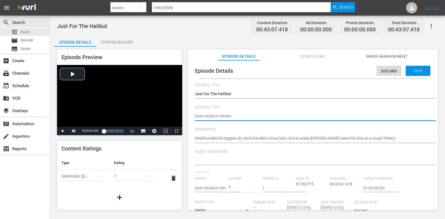
type textarea "East Harbour Heroes"
type textarea "East Harbour Heroes S"
type textarea "East Harbour Heroes S3"
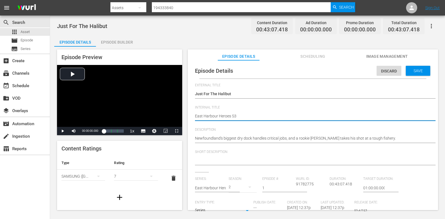
type textarea "East Harbour Heroes S3"
type textarea "East Harbour Heroes S3 E"
type textarea "East Harbour Heroes S3 Ep"
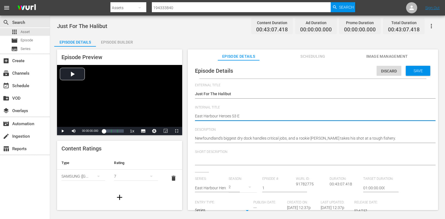
type textarea "East Harbour Heroes S3 Ep"
type textarea "East Harbour Heroes S3 E"
type textarea "East Harbour Heroes S3"
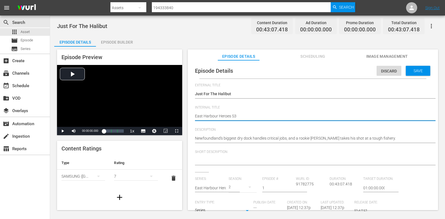
type textarea "East Harbour Heroes S3"
type textarea "East Harbour Heroes S"
type textarea "East Harbour Heroes S2"
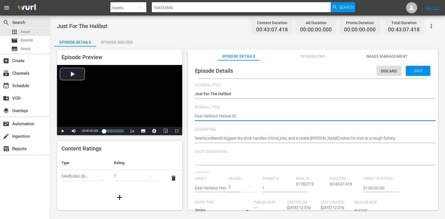
type textarea "East Harbour Heroes S2"
type textarea "East Harbour Heroes S2 E"
type textarea "East Harbour Heroes S2 Ep"
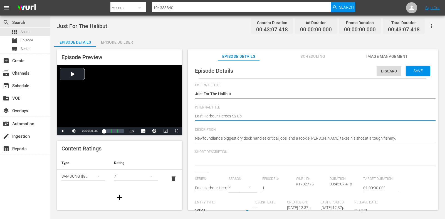
type textarea "East Harbour Heroes S2 Ep1"
drag, startPoint x: 254, startPoint y: 116, endPoint x: 173, endPoint y: 121, distance: 80.8
click at [173, 121] on div "Episode Preview Video Player is loading. Play Video Play Mute Current Time 00:0…" at bounding box center [247, 131] width 387 height 168
type textarea "East Harbour Heroes S2 Ep1"
click at [356, 73] on div "Save" at bounding box center [418, 71] width 24 height 10
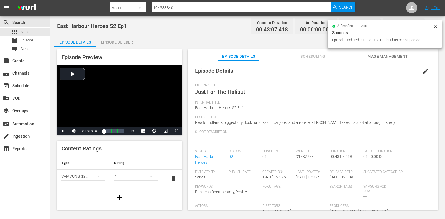
click at [115, 43] on div "Episode Builder" at bounding box center [117, 42] width 42 height 13
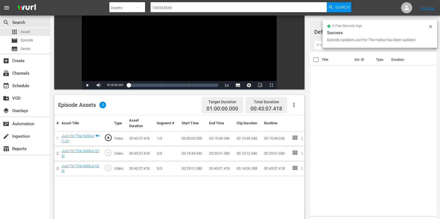
scroll to position [69, 0]
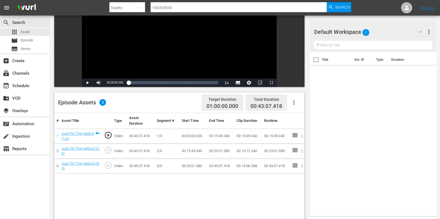
click at [356, 29] on div "Default Workspace 0" at bounding box center [370, 32] width 113 height 16
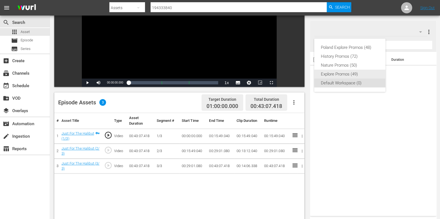
click at [337, 73] on div "Explore Promos (49)" at bounding box center [350, 74] width 58 height 9
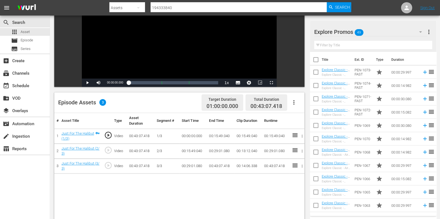
click at [347, 50] on div "Filter by Title" at bounding box center [373, 45] width 118 height 13
click at [349, 45] on input "text" at bounding box center [373, 45] width 118 height 9
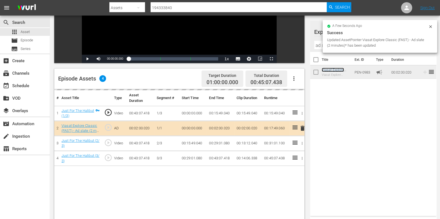
scroll to position [104, 0]
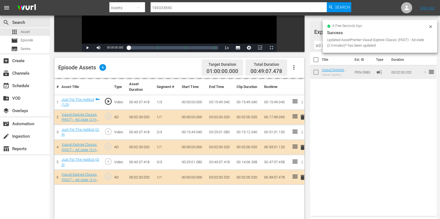
click at [320, 47] on input "ad slate" at bounding box center [373, 45] width 118 height 9
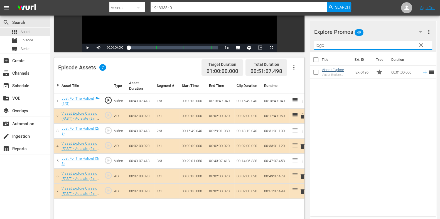
type input "logo"
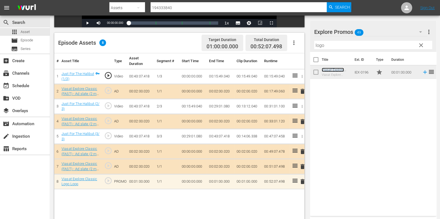
scroll to position [139, 0]
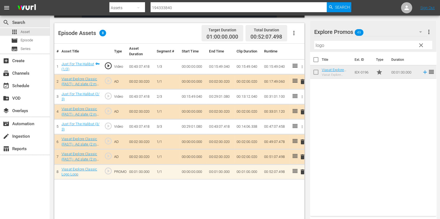
click at [356, 45] on span "clear" at bounding box center [421, 45] width 7 height 7
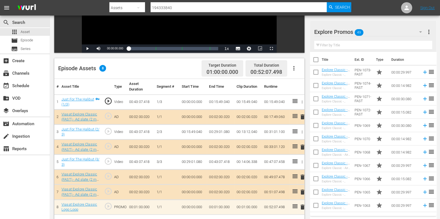
scroll to position [145, 0]
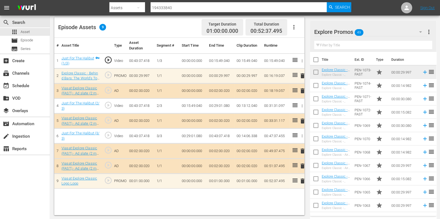
click at [302, 77] on span "delete" at bounding box center [302, 76] width 7 height 7
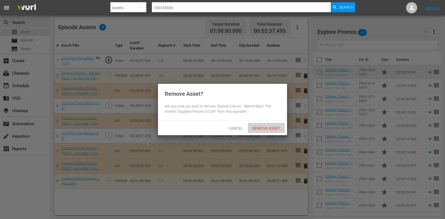
click at [271, 124] on div "Remove Asset" at bounding box center [266, 128] width 37 height 10
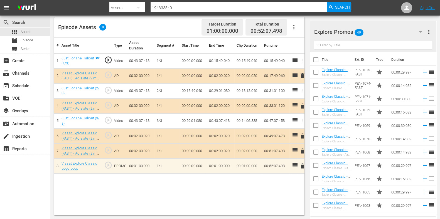
click at [348, 43] on input "text" at bounding box center [373, 45] width 118 height 9
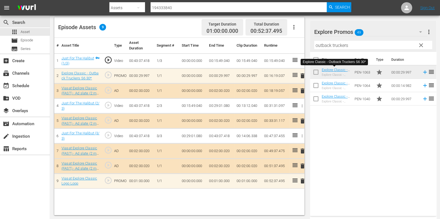
click at [298, 74] on icon at bounding box center [295, 75] width 7 height 7
click at [300, 76] on span "delete" at bounding box center [302, 76] width 7 height 7
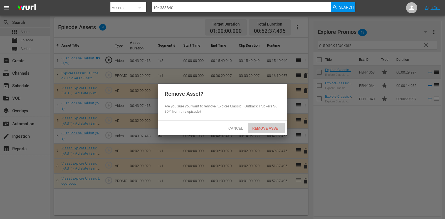
click at [276, 125] on div "Remove Asset" at bounding box center [266, 128] width 37 height 10
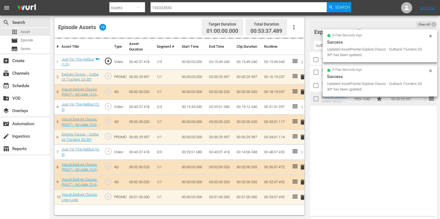
click at [319, 45] on input "outback truckers" at bounding box center [373, 45] width 118 height 9
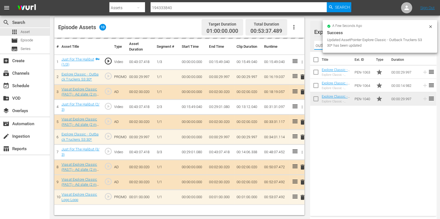
click at [319, 45] on input "outback truckers" at bounding box center [373, 45] width 118 height 9
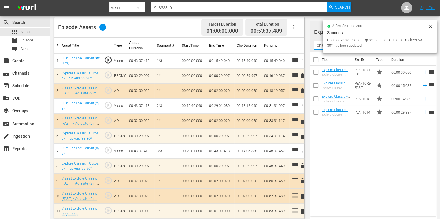
click at [330, 138] on div "Title Ext. ID Type Duration Explore Classic - Aussie Lobster Hunters S5 30* Exp…" at bounding box center [373, 133] width 126 height 162
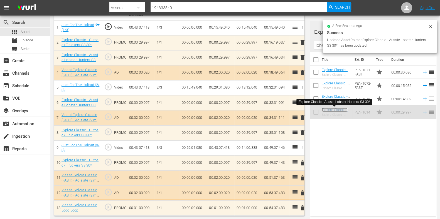
scroll to position [179, 0]
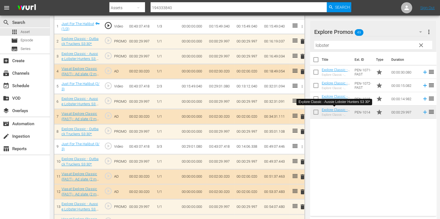
click at [323, 42] on input "lobster" at bounding box center [373, 45] width 118 height 9
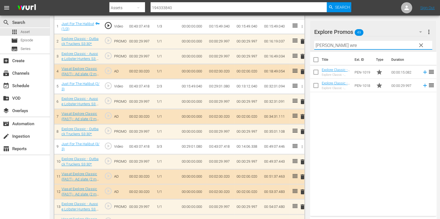
drag, startPoint x: 356, startPoint y: 134, endPoint x: 352, endPoint y: 127, distance: 8.0
click at [356, 134] on div "Title Ext. ID Type Duration Explore Classic - Bush Wreck Rescue S1 15* Explore …" at bounding box center [373, 133] width 126 height 162
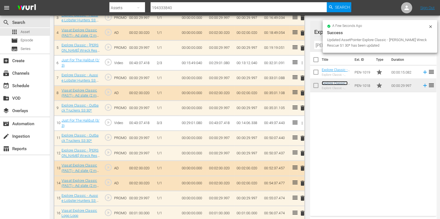
scroll to position [223, 0]
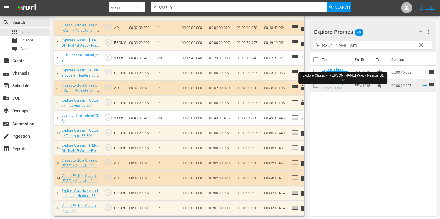
click at [325, 52] on th "Title" at bounding box center [336, 60] width 29 height 16
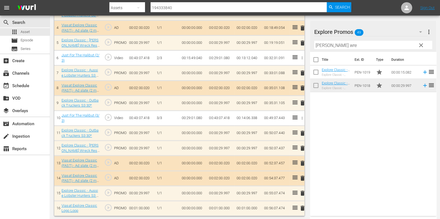
click at [322, 45] on input "bush wre" at bounding box center [373, 45] width 118 height 9
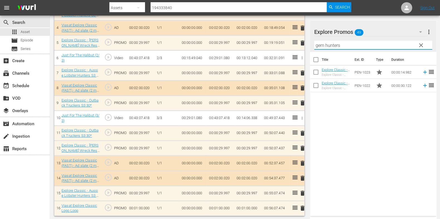
click at [332, 115] on div "Title Ext. ID Type Duration Explore Classic - Gem Hunters Down Under S2 15* Exp…" at bounding box center [373, 133] width 126 height 162
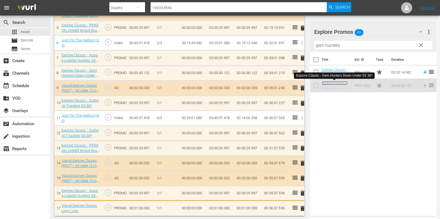
scroll to position [239, 0]
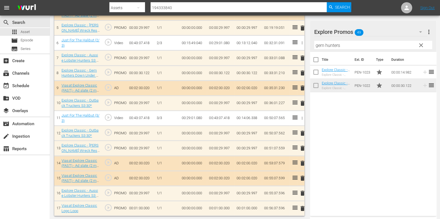
click at [318, 44] on input "gem hunters" at bounding box center [373, 45] width 118 height 9
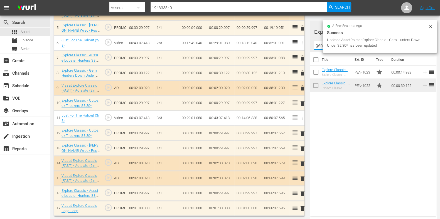
click at [318, 44] on input "gem hunters" at bounding box center [373, 45] width 118 height 9
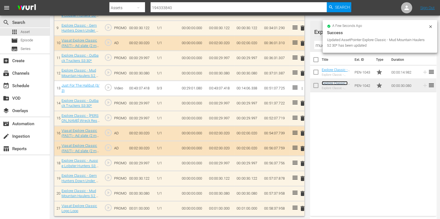
scroll to position [298, 0]
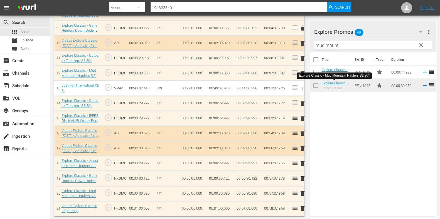
click at [324, 40] on div "Filter by Title mud mount" at bounding box center [373, 45] width 118 height 13
click at [323, 43] on input "mud mount" at bounding box center [373, 45] width 118 height 9
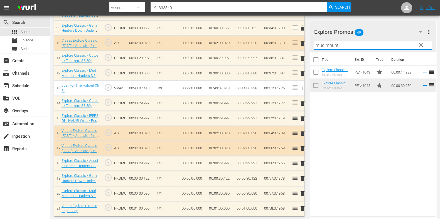
click at [323, 43] on input "mud mount" at bounding box center [373, 45] width 118 height 9
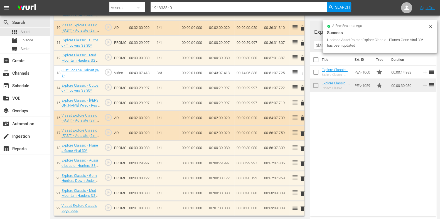
scroll to position [313, 0]
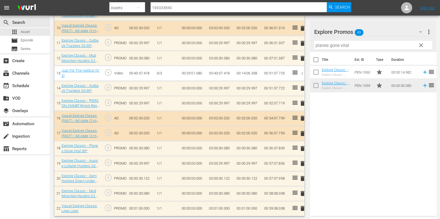
click at [325, 46] on input "planes gone viral" at bounding box center [373, 45] width 118 height 9
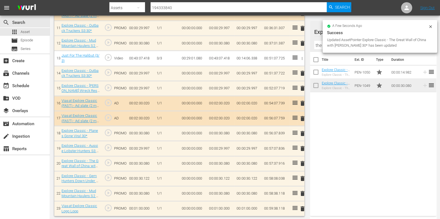
scroll to position [328, 0]
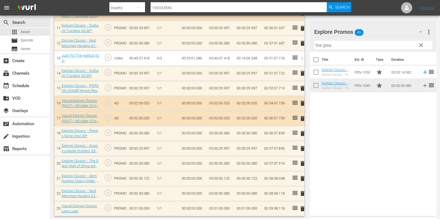
click at [319, 46] on input "the grea" at bounding box center [373, 45] width 118 height 9
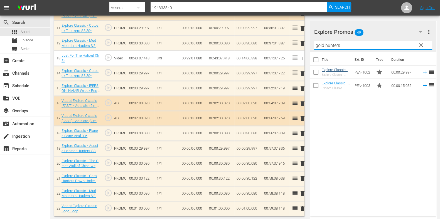
type input "gold hunters"
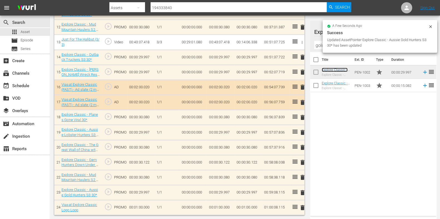
scroll to position [343, 0]
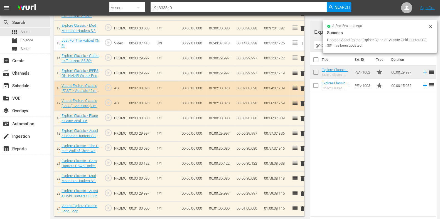
click at [211, 175] on td "00:01:00.000" at bounding box center [221, 209] width 28 height 15
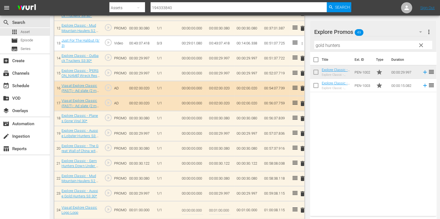
click at [216, 175] on input "00:01:00.000" at bounding box center [219, 210] width 21 height 13
click at [218, 175] on input "00:01:00.000" at bounding box center [219, 210] width 21 height 13
type input "00:00:51.885"
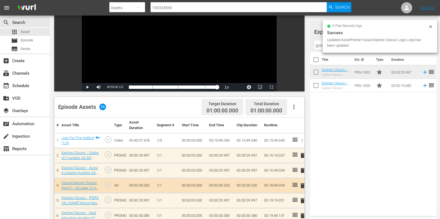
scroll to position [0, 0]
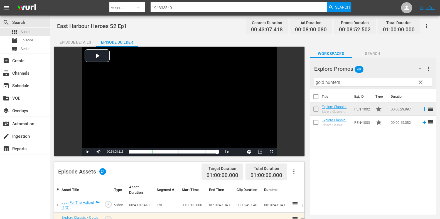
click at [81, 42] on div "Episode Details" at bounding box center [75, 42] width 42 height 13
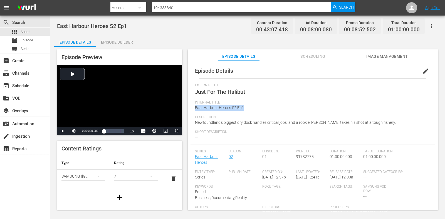
drag, startPoint x: 250, startPoint y: 106, endPoint x: 189, endPoint y: 111, distance: 61.2
click at [189, 111] on div "Episode Details edit External Title Just For The Halibut Internal Title East Ha…" at bounding box center [313, 138] width 250 height 156
copy span "East Harbour Heroes S2 Ep1"
click at [166, 12] on div at bounding box center [232, 13] width 245 height 2
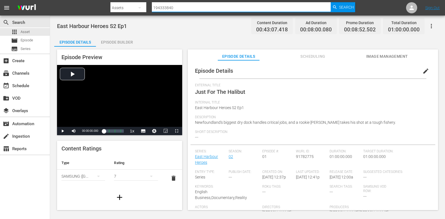
click at [170, 11] on input "194333840" at bounding box center [241, 7] width 179 height 13
paste input "757"
type input "194333757"
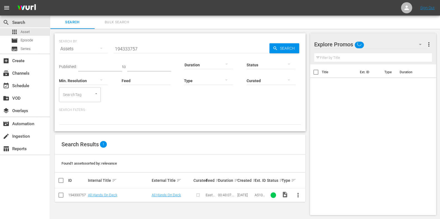
click at [298, 175] on span "more_vert" at bounding box center [298, 195] width 7 height 7
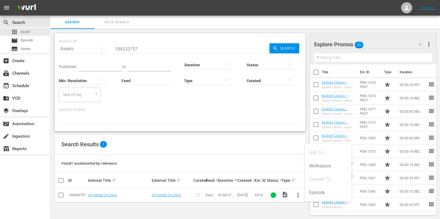
click at [317, 175] on div "Episode" at bounding box center [328, 192] width 38 height 13
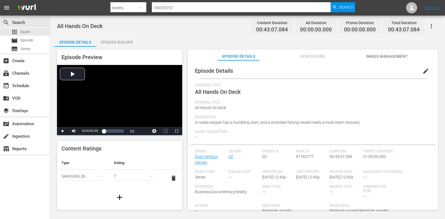
click at [356, 71] on span "edit" at bounding box center [426, 71] width 7 height 7
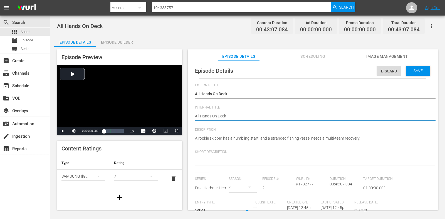
drag, startPoint x: 233, startPoint y: 116, endPoint x: 186, endPoint y: 117, distance: 47.0
paste textarea "East Harbour Heroes S2 Ep1"
type textarea "East Harbour Heroes S2 Ep1"
type textarea "East Harbour Heroes S2 Ep"
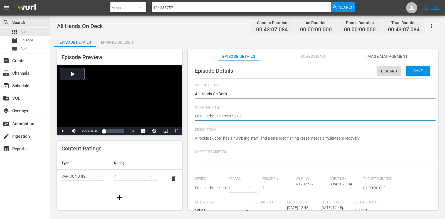
type textarea "East Harbour Heroes S2 Ep"
type textarea "East Harbour Heroes S2 Ep2"
click at [356, 65] on div "Discard Save" at bounding box center [405, 69] width 56 height 13
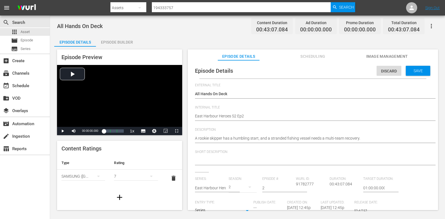
click at [356, 75] on div "Save" at bounding box center [418, 71] width 24 height 10
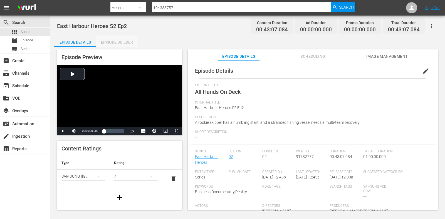
click at [122, 39] on div "Episode Builder" at bounding box center [117, 42] width 42 height 13
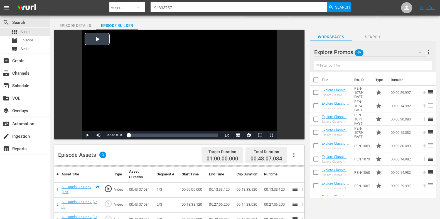
scroll to position [69, 0]
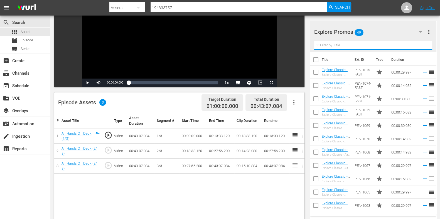
click at [356, 46] on input "text" at bounding box center [373, 45] width 118 height 9
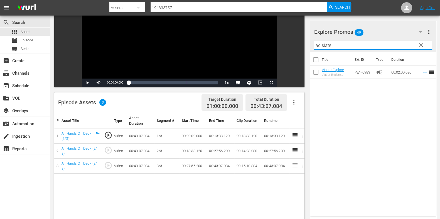
scroll to position [104, 0]
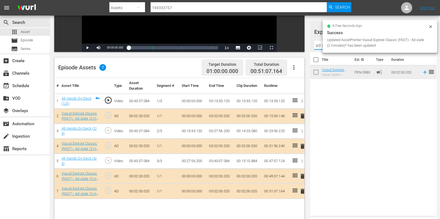
click at [315, 44] on input "ad slate" at bounding box center [373, 45] width 118 height 9
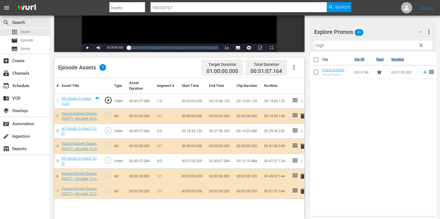
drag, startPoint x: 330, startPoint y: 63, endPoint x: 312, endPoint y: 102, distance: 43.4
click at [312, 102] on div "Title Ext. ID Type Duration Viasat Explore Classic Logo Loop Viasat Explore Cla…" at bounding box center [373, 133] width 126 height 162
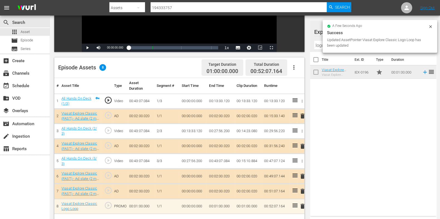
click at [306, 59] on div "Video Player is loading. Play Video Play Mute Current Time 00:00:00.000 / Durat…" at bounding box center [180, 99] width 253 height 314
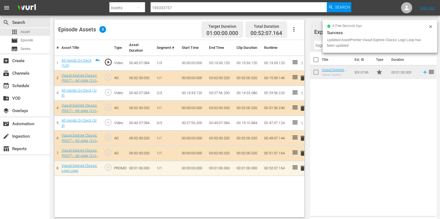
scroll to position [145, 0]
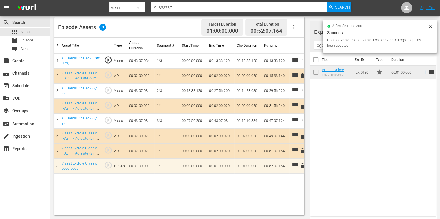
click at [316, 44] on input "logo" at bounding box center [373, 45] width 118 height 9
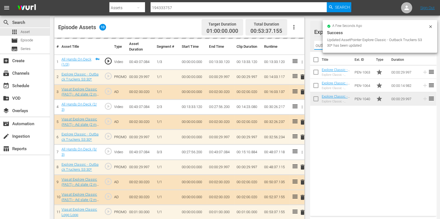
click at [318, 46] on input "outback truckers" at bounding box center [373, 45] width 118 height 9
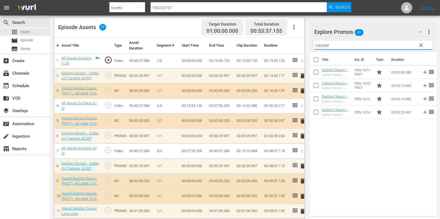
click at [349, 129] on div "Title Ext. ID Type Duration Explore Classic - Aussie Lobster Hunters S5 30* Exp…" at bounding box center [373, 133] width 126 height 162
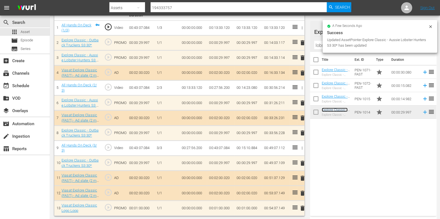
scroll to position [178, 0]
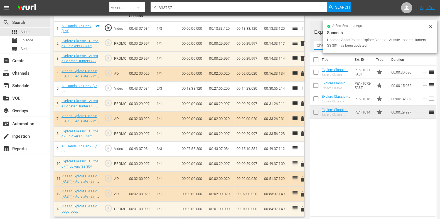
click at [320, 47] on input "lobster" at bounding box center [373, 45] width 118 height 9
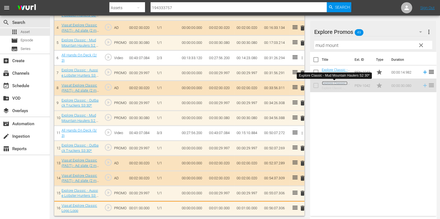
scroll to position [224, 0]
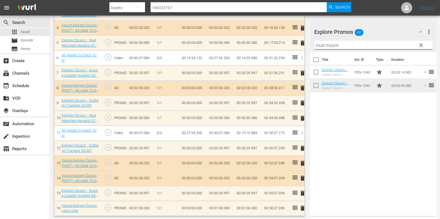
click at [320, 44] on input "mud mount" at bounding box center [373, 45] width 118 height 9
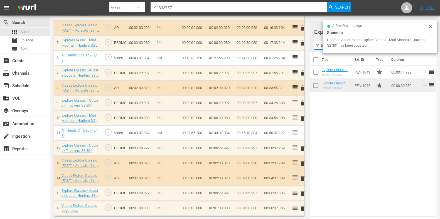
click at [320, 44] on input "mud mount" at bounding box center [373, 45] width 118 height 9
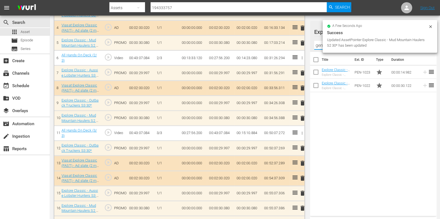
scroll to position [223, 0]
type input "gem hunters"
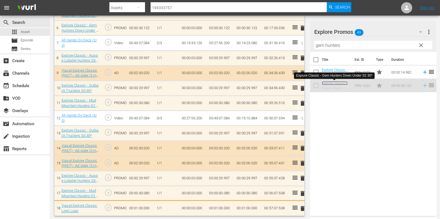
scroll to position [254, 0]
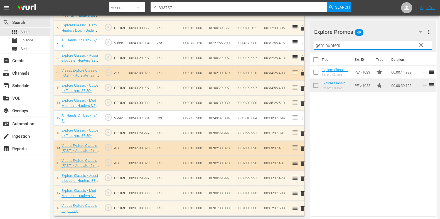
click at [318, 46] on input "gem hunters" at bounding box center [373, 45] width 118 height 9
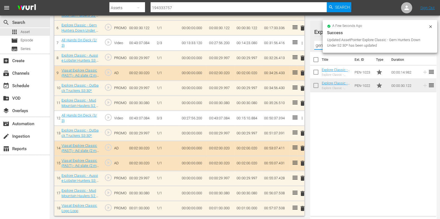
click at [318, 46] on input "gem hunters" at bounding box center [373, 45] width 118 height 9
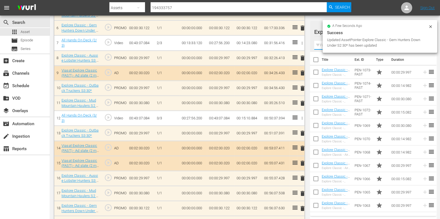
scroll to position [253, 0]
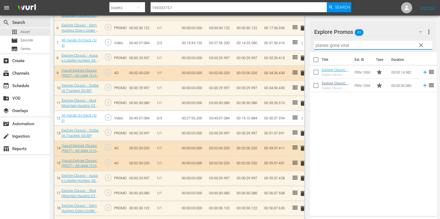
type input "planes gone viral"
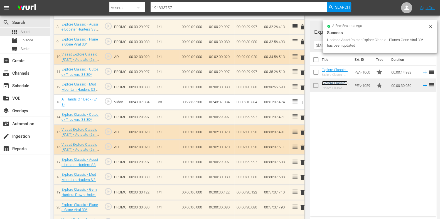
scroll to position [283, 0]
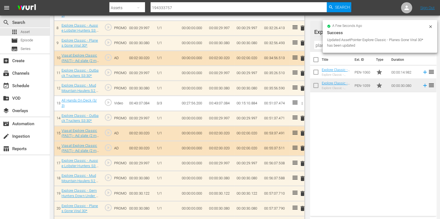
click at [318, 43] on input "planes gone viral" at bounding box center [373, 45] width 118 height 9
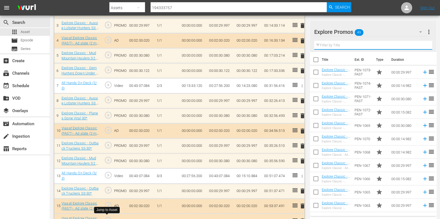
scroll to position [179, 0]
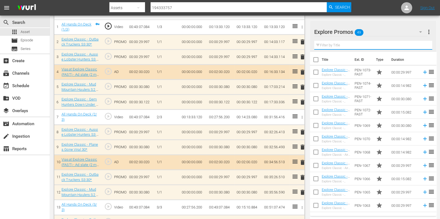
click at [327, 46] on input "text" at bounding box center [373, 45] width 118 height 9
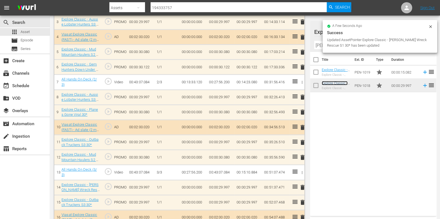
scroll to position [313, 0]
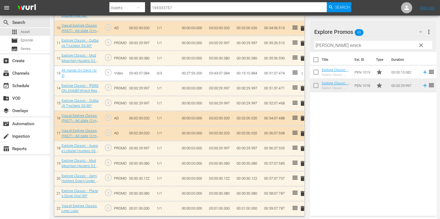
click at [322, 48] on input "bush wreck" at bounding box center [373, 45] width 118 height 9
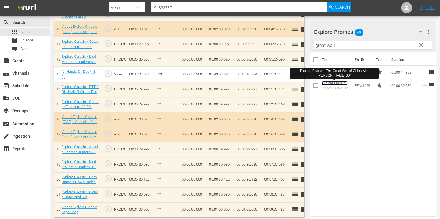
scroll to position [314, 0]
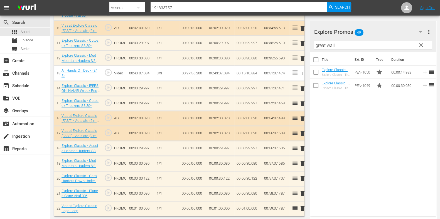
click at [321, 44] on input "great wall" at bounding box center [373, 45] width 118 height 9
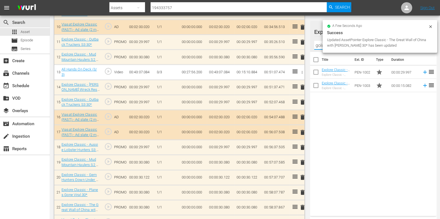
scroll to position [313, 0]
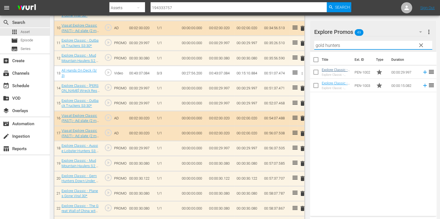
type input "gold hunters"
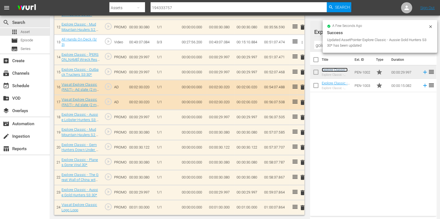
scroll to position [343, 0]
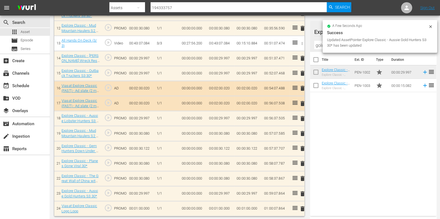
click at [216, 175] on td "00:01:00.000" at bounding box center [221, 209] width 28 height 15
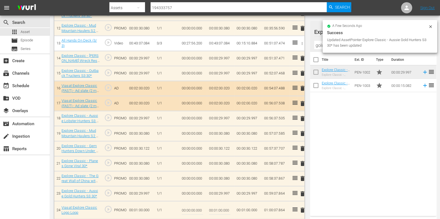
click at [218, 175] on input "00:01:00.000" at bounding box center [219, 210] width 21 height 13
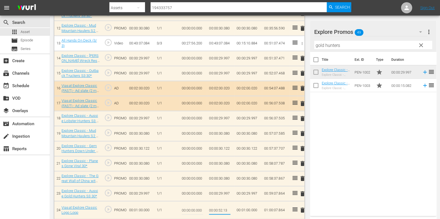
type input "00:00:52.136"
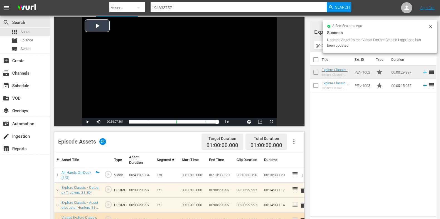
scroll to position [0, 0]
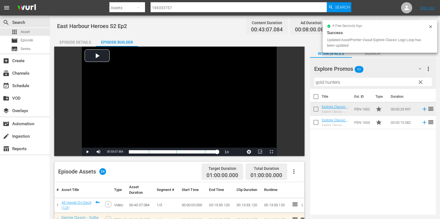
click at [74, 42] on div "Episode Details" at bounding box center [75, 42] width 42 height 13
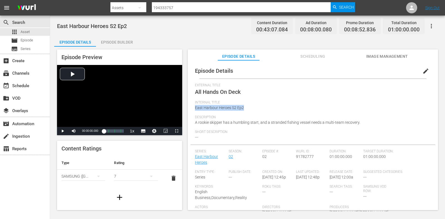
drag, startPoint x: 254, startPoint y: 106, endPoint x: 191, endPoint y: 110, distance: 62.7
click at [191, 110] on div "Episode Details edit External Title All Hands On Deck Internal Title East Harbo…" at bounding box center [313, 146] width 245 height 167
copy span "East Harbour Heroes S2 Ep2"
drag, startPoint x: 188, startPoint y: 10, endPoint x: 119, endPoint y: 10, distance: 69.3
click at [119, 10] on div "Search By Assets Search ID, Title, Description, Keywords, or Category 194333757…" at bounding box center [232, 7] width 245 height 13
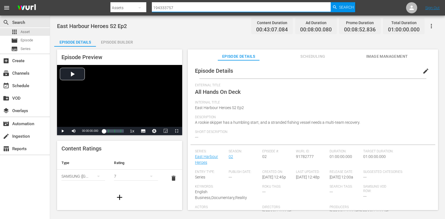
paste input "838"
type input "194333838"
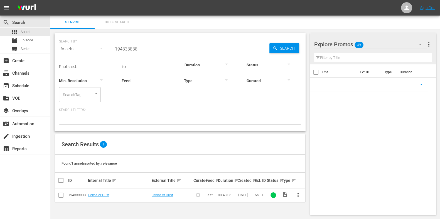
click at [299, 175] on button "more_vert" at bounding box center [297, 195] width 13 height 13
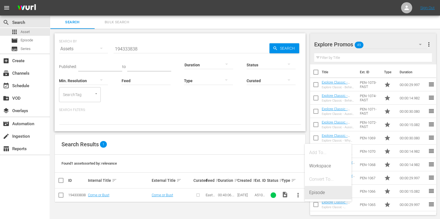
click at [312, 175] on div "Episode" at bounding box center [328, 192] width 38 height 13
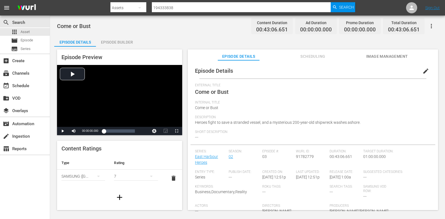
drag, startPoint x: 302, startPoint y: 179, endPoint x: 201, endPoint y: 36, distance: 175.7
click at [201, 36] on div "Episode Details Episode Builder Episode Preview Video Player is loading. Play V…" at bounding box center [247, 125] width 387 height 179
click at [356, 70] on button "edit" at bounding box center [425, 71] width 13 height 13
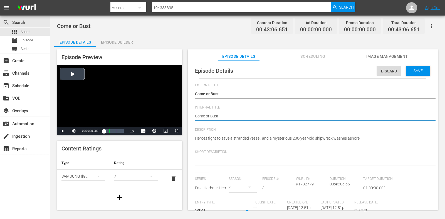
drag, startPoint x: 248, startPoint y: 116, endPoint x: 142, endPoint y: 114, distance: 106.6
paste textarea "East Harbour Heroes S2 Ep2 POL"
type textarea "East Harbour Heroes S2 Ep2 POL"
drag, startPoint x: 242, startPoint y: 114, endPoint x: 269, endPoint y: 114, distance: 27.5
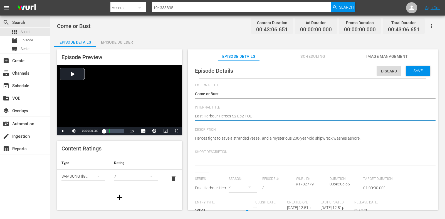
click at [269, 114] on textarea "Come or Bust" at bounding box center [311, 117] width 233 height 7
type textarea "East Harbour Heroes S2 Ep3"
click at [356, 74] on div "Save" at bounding box center [418, 71] width 24 height 10
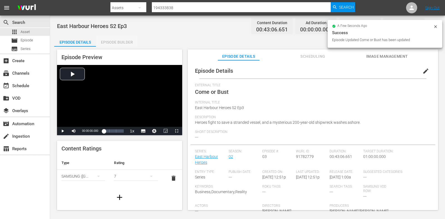
click at [118, 45] on div "Episode Builder" at bounding box center [117, 42] width 42 height 13
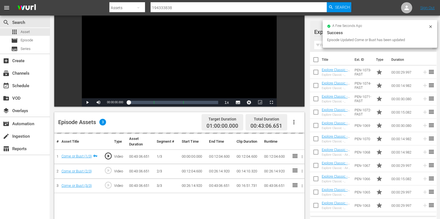
scroll to position [104, 0]
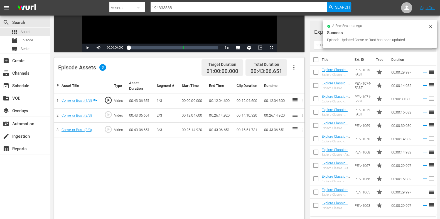
click at [321, 46] on input "text" at bounding box center [373, 45] width 118 height 9
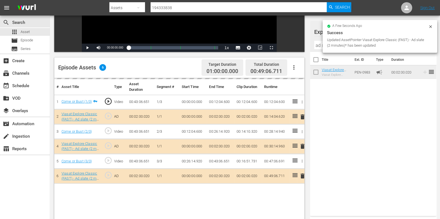
click at [320, 49] on input "ad s" at bounding box center [373, 45] width 118 height 9
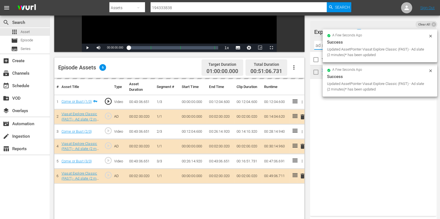
click at [320, 49] on input "ad s" at bounding box center [373, 45] width 118 height 9
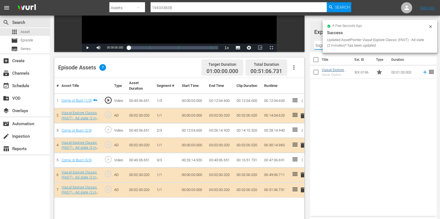
type input "logo"
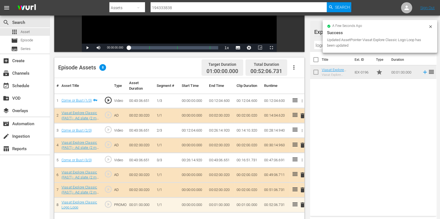
click at [356, 26] on icon at bounding box center [430, 26] width 4 height 4
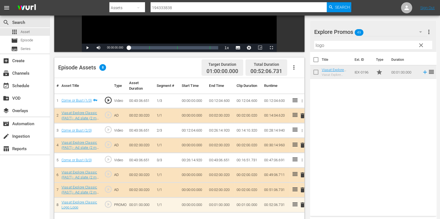
click at [356, 45] on span "clear" at bounding box center [421, 45] width 7 height 7
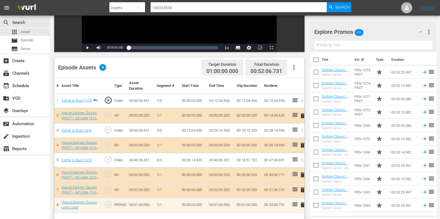
click at [333, 45] on input "text" at bounding box center [373, 45] width 118 height 9
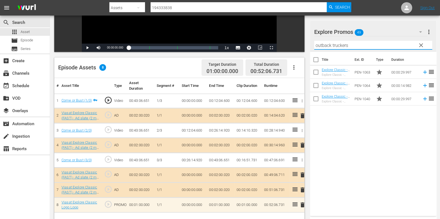
click at [334, 138] on div "Title Ext. ID Type Duration Explore Classic - Outback Truckers S6 30* Explore C…" at bounding box center [373, 133] width 126 height 162
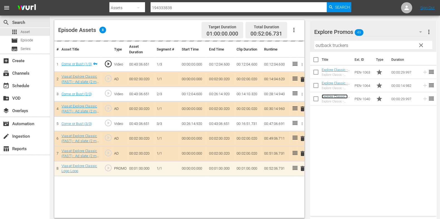
scroll to position [145, 0]
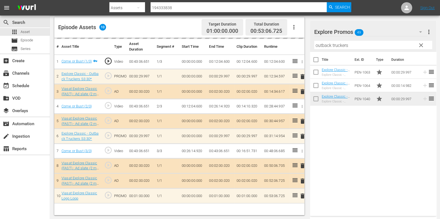
click at [318, 46] on input "outback truckers" at bounding box center [373, 45] width 118 height 9
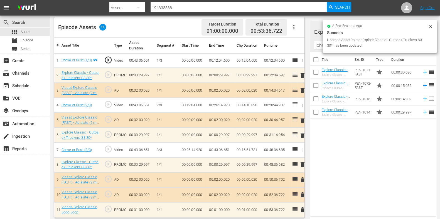
click at [348, 143] on div "Title Ext. ID Type Duration Explore Classic - Aussie Lobster Hunters S5 30* Exp…" at bounding box center [373, 133] width 126 height 162
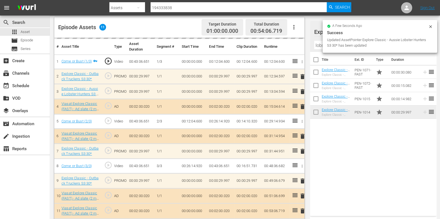
drag, startPoint x: 291, startPoint y: 90, endPoint x: 291, endPoint y: 98, distance: 8.1
click at [291, 98] on tbody "1 Come or Bust (1/3) play_circle_outline Video 00:43:06.651 1/3 00:00:00.000 00…" at bounding box center [179, 144] width 250 height 179
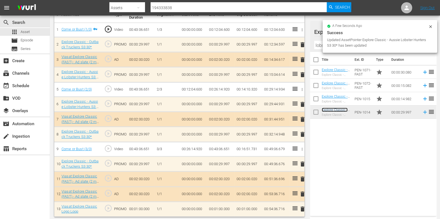
scroll to position [176, 0]
click at [323, 42] on div "a few seconds ago Success Updated AssetPointer Explore Classic - Aussie Lobster…" at bounding box center [379, 36] width 115 height 33
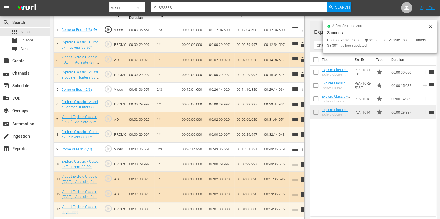
click at [322, 43] on input "lobster" at bounding box center [373, 45] width 118 height 9
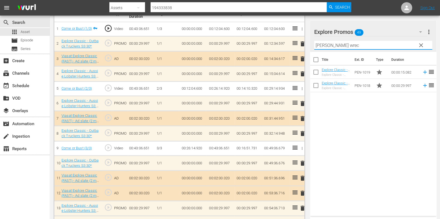
click at [354, 119] on div "Title Ext. ID Type Duration Explore Classic - Bush Wreck Rescue S1 15* Explore …" at bounding box center [373, 133] width 126 height 162
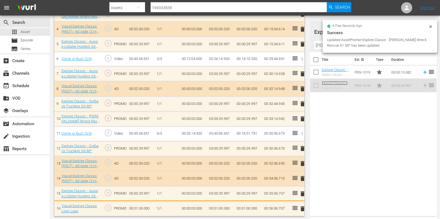
scroll to position [222, 0]
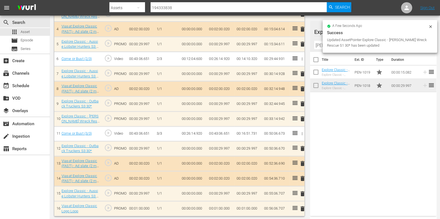
click at [317, 44] on input "bush wrec" at bounding box center [373, 45] width 118 height 9
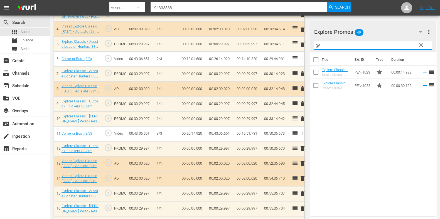
type input "g"
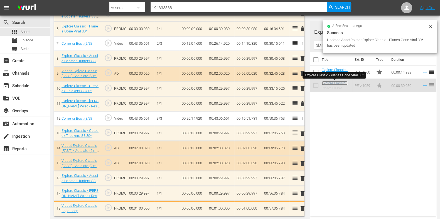
scroll to position [253, 0]
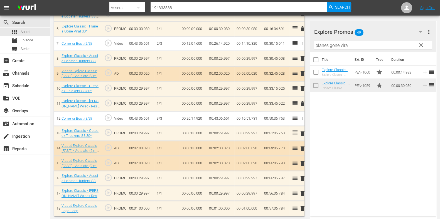
click at [317, 40] on div "Filter by Title planes gone vira" at bounding box center [373, 45] width 118 height 13
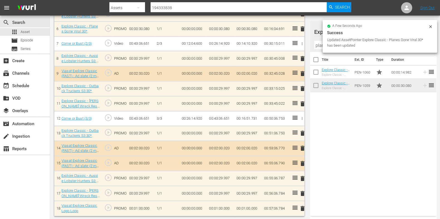
click at [319, 47] on input "planes gone vira" at bounding box center [373, 45] width 118 height 9
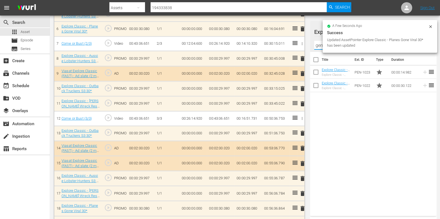
scroll to position [251, 0]
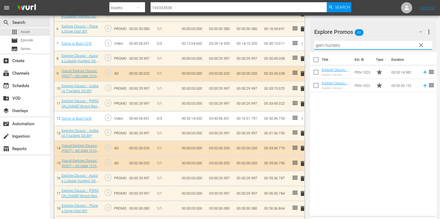
click at [356, 147] on div "Title Ext. ID Type Duration Explore Classic - Gem Hunters Down Under S2 15* Exp…" at bounding box center [373, 133] width 126 height 162
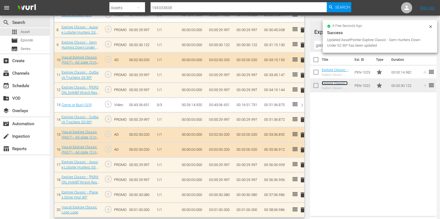
scroll to position [282, 0]
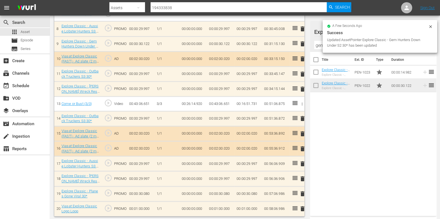
click at [318, 45] on input "gem hunters" at bounding box center [373, 45] width 118 height 9
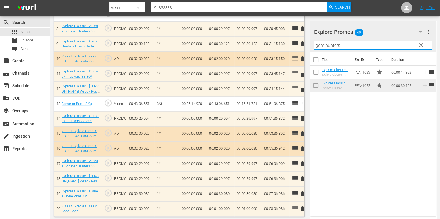
click at [318, 45] on input "gem hunters" at bounding box center [373, 45] width 118 height 9
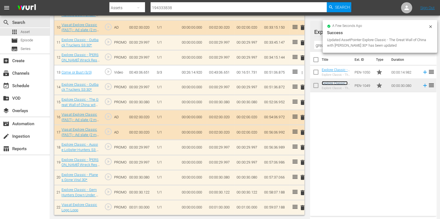
scroll to position [312, 0]
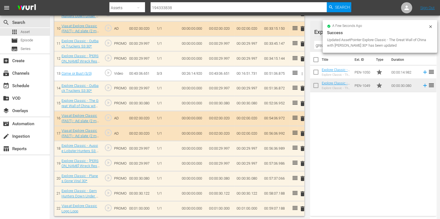
click at [318, 45] on input "great wa" at bounding box center [373, 45] width 118 height 9
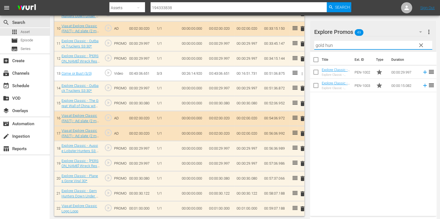
click at [356, 123] on div "Title Ext. ID Type Duration Explore Classic - Aussie Gold Hunters S3 30* Explor…" at bounding box center [373, 133] width 126 height 162
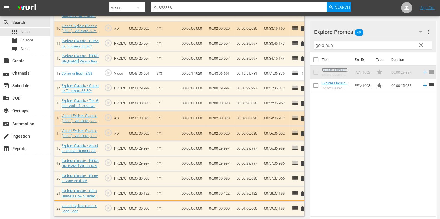
scroll to position [313, 0]
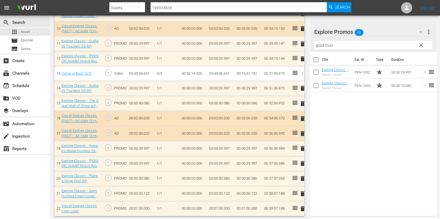
click at [319, 44] on input "gold hun" at bounding box center [373, 45] width 118 height 9
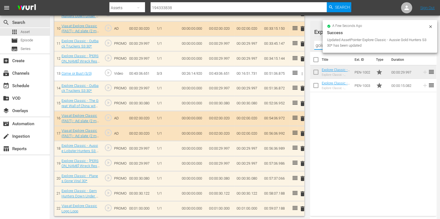
click at [319, 44] on input "gold hun" at bounding box center [373, 45] width 118 height 9
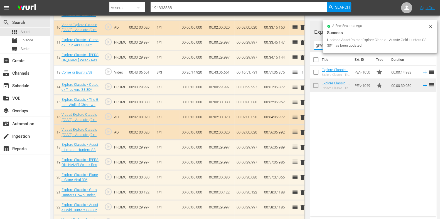
scroll to position [312, 0]
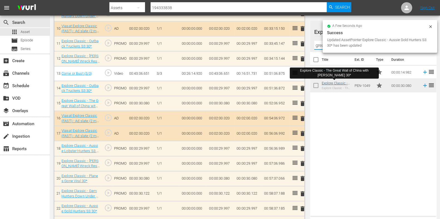
type input "great w"
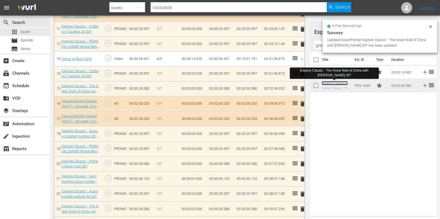
scroll to position [341, 0]
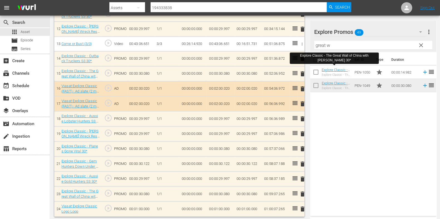
click at [218, 175] on td "00:01:00.000" at bounding box center [221, 209] width 28 height 15
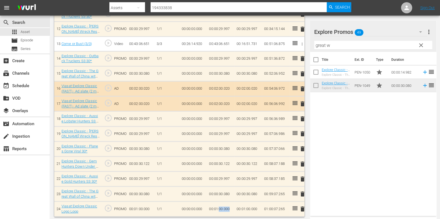
click at [218, 175] on td "00:01:00.000" at bounding box center [221, 209] width 28 height 15
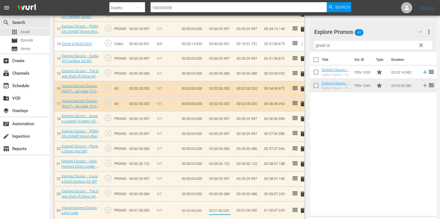
click at [218, 175] on input "00:01:00.000" at bounding box center [219, 210] width 21 height 13
type input "00:00:52.735"
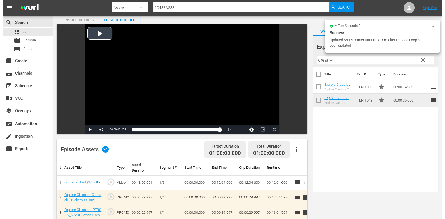
scroll to position [0, 0]
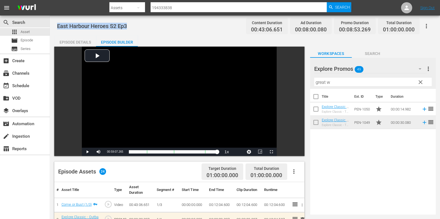
drag, startPoint x: 139, startPoint y: 29, endPoint x: 55, endPoint y: 27, distance: 84.1
copy span "East Harbour Heroes S2 Ep3"
drag, startPoint x: 83, startPoint y: 38, endPoint x: 90, endPoint y: 37, distance: 7.4
click at [83, 38] on div "Episode Details" at bounding box center [75, 42] width 42 height 13
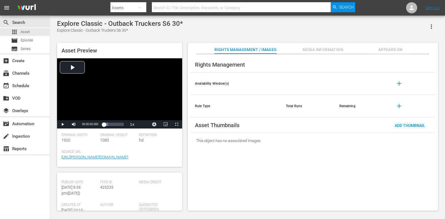
scroll to position [104, 0]
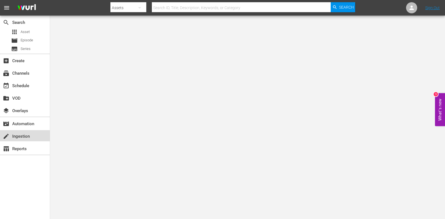
click at [13, 137] on div "create Ingestion" at bounding box center [15, 135] width 31 height 5
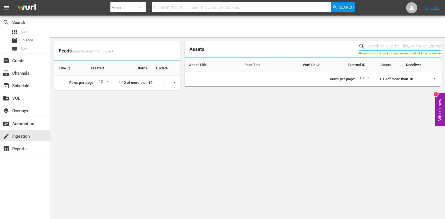
click at [387, 44] on input "text" at bounding box center [403, 46] width 73 height 8
paste input "51028162"
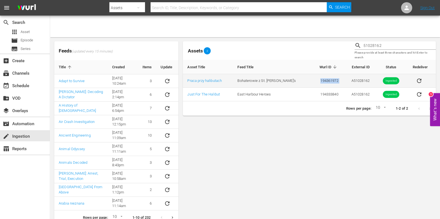
drag, startPoint x: 328, startPoint y: 81, endPoint x: 303, endPoint y: 87, distance: 25.5
click at [303, 87] on tr "Praca przy halibutach Bohaterowie z St. [PERSON_NAME]'s 194361972 A51028162 Ing…" at bounding box center [309, 81] width 253 height 14
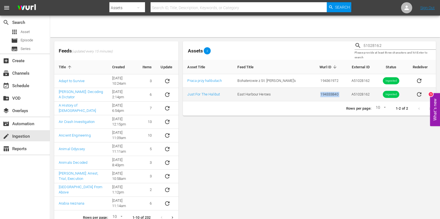
drag, startPoint x: 332, startPoint y: 93, endPoint x: 305, endPoint y: 97, distance: 27.8
click at [305, 97] on tr "Just For The Halibut [GEOGRAPHIC_DATA] Heroes 194333840 A51028162 Ingested" at bounding box center [309, 95] width 253 height 14
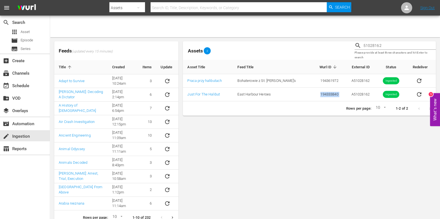
copy td "194333840"
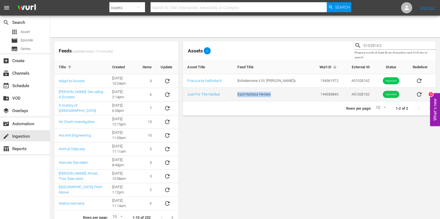
drag, startPoint x: 282, startPoint y: 92, endPoint x: 232, endPoint y: 92, distance: 50.1
click at [232, 92] on tr "Just For The Halibut [GEOGRAPHIC_DATA] Heroes 194333840 A51028162 Ingested" at bounding box center [309, 95] width 253 height 14
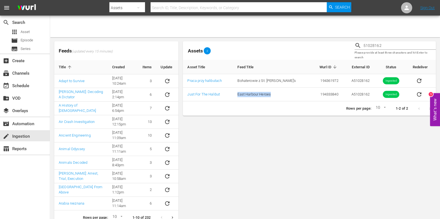
copy tr "East Harbour Heroes"
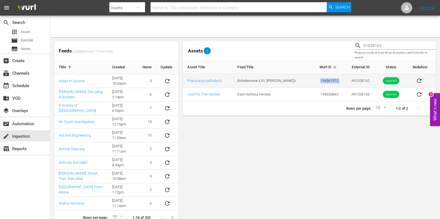
drag, startPoint x: 338, startPoint y: 79, endPoint x: 303, endPoint y: 77, distance: 34.8
click at [303, 77] on tr "Praca przy halibutach Bohaterowie z St. [PERSON_NAME]'s 194361972 A51028162 Ing…" at bounding box center [309, 81] width 253 height 14
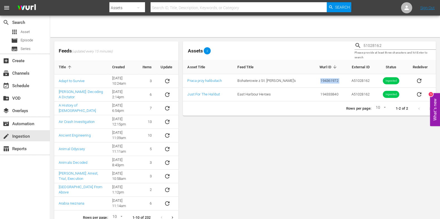
copy td "194361972"
click at [398, 47] on input "51028162" at bounding box center [399, 46] width 72 height 8
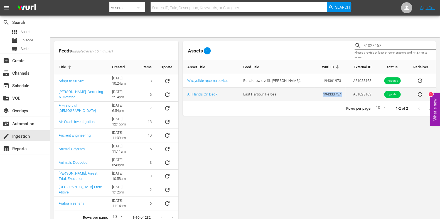
drag, startPoint x: 339, startPoint y: 96, endPoint x: 307, endPoint y: 92, distance: 31.7
click at [312, 95] on tr "All Hands On Deck East Harbour Heroes 194333757 A51028163 Ingested" at bounding box center [309, 95] width 253 height 14
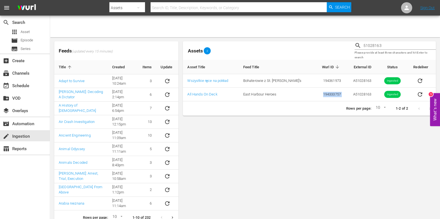
copy td "194333757"
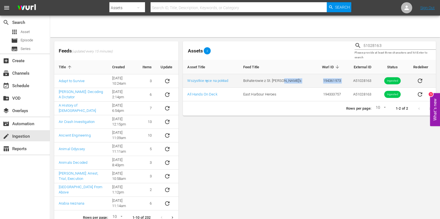
drag, startPoint x: 335, startPoint y: 79, endPoint x: 288, endPoint y: 79, distance: 46.5
click at [288, 79] on tr "Wszystkie ręce na pokład Bohaterowie z St. [PERSON_NAME]'s 194361973 A51028163 …" at bounding box center [309, 81] width 253 height 14
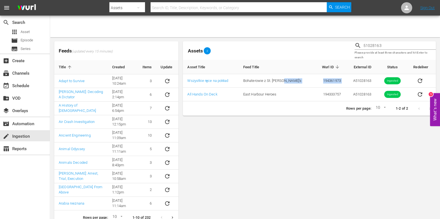
copy tr "194361973"
click at [388, 46] on input "51028163" at bounding box center [399, 46] width 72 height 8
type input "51028164"
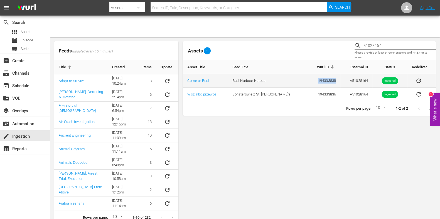
drag, startPoint x: 329, startPoint y: 81, endPoint x: 303, endPoint y: 75, distance: 26.5
click at [307, 75] on td "194333838" at bounding box center [323, 81] width 33 height 14
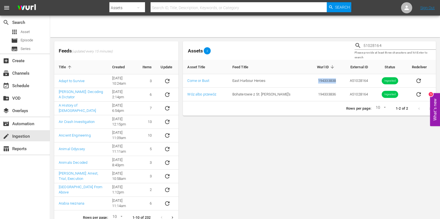
copy td "194333838"
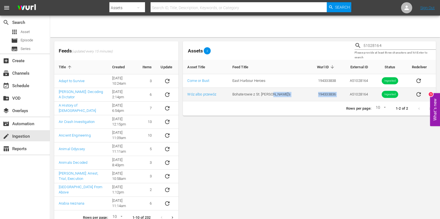
drag, startPoint x: 335, startPoint y: 95, endPoint x: 294, endPoint y: 95, distance: 41.2
click at [294, 95] on tr "Wóz albo przewóz Bohaterowie z St. [PERSON_NAME]'s 194333836 A51028164 Ingested" at bounding box center [309, 95] width 253 height 14
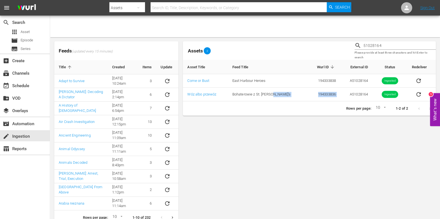
copy tr "194333836"
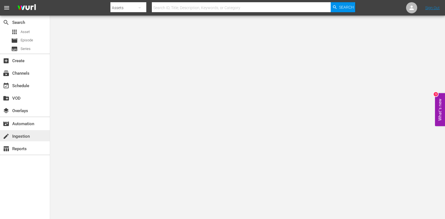
click at [33, 135] on div "create Ingestion" at bounding box center [25, 135] width 50 height 11
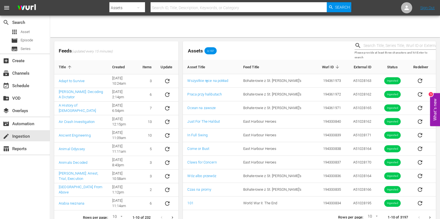
click at [378, 46] on input "text" at bounding box center [399, 46] width 72 height 8
paste input "194361972"
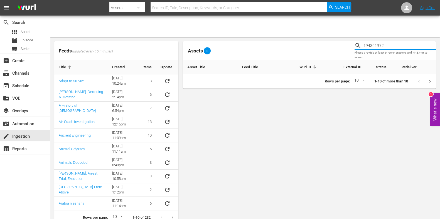
click at [392, 42] on input "194361972" at bounding box center [399, 46] width 72 height 8
type input "194361972"
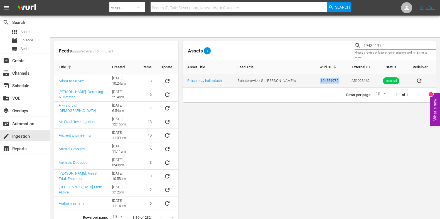
drag, startPoint x: 337, startPoint y: 79, endPoint x: 300, endPoint y: 80, distance: 37.0
click at [300, 80] on tr "Praca przy halibutach Bohaterowie z St. [PERSON_NAME]'s 194361972 A51028162 Ing…" at bounding box center [309, 81] width 253 height 14
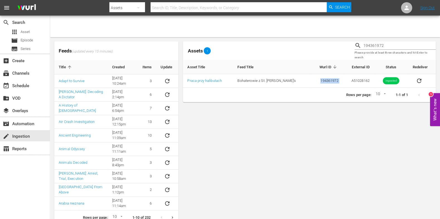
copy td "194361972"
click at [171, 1] on nav "menu Search By Assets Search ID, Title, Description, Keywords, or Category Sear…" at bounding box center [220, 8] width 440 height 16
click at [166, 3] on input "text" at bounding box center [239, 7] width 176 height 13
paste input "194361972"
type input "194361972"
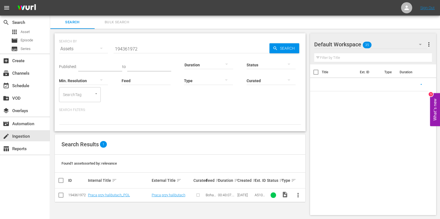
scroll to position [0, 0]
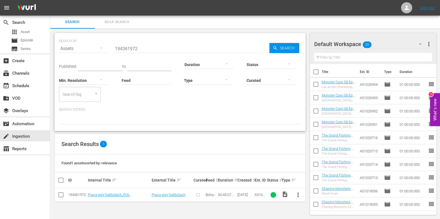
click at [297, 193] on span "more_vert" at bounding box center [298, 195] width 7 height 7
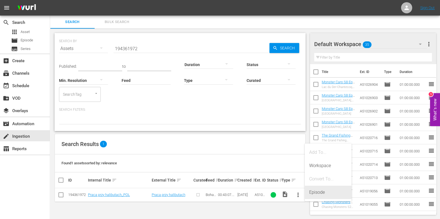
click at [320, 190] on div "Episode" at bounding box center [328, 192] width 38 height 13
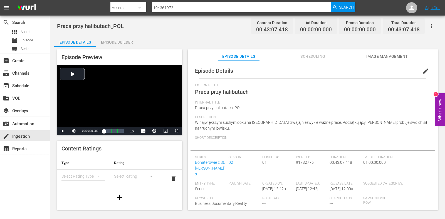
click at [426, 68] on button "edit" at bounding box center [425, 71] width 13 height 13
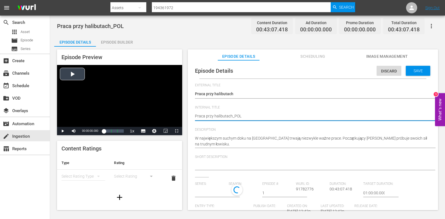
drag, startPoint x: 229, startPoint y: 116, endPoint x: 169, endPoint y: 117, distance: 60.1
paste textarea "East Harbour Heroes S2 Ep1"
type textarea "East Harbour Heroes S2 Ep1"
type input "Bohaterowie z St. [PERSON_NAME]'s"
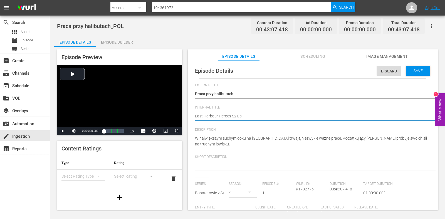
type textarea "East Harbour Heroes S2 Ep1"
type textarea "East Harbour Heroes S2 Ep1 P"
type textarea "East Harbour Heroes S2 Ep1 PO"
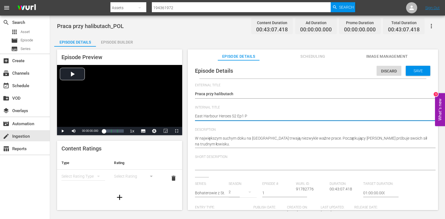
type textarea "East Harbour Heroes S2 Ep1 PO"
type textarea "East Harbour Heroes S2 Ep1 POL"
click at [406, 71] on div "Save" at bounding box center [418, 71] width 24 height 10
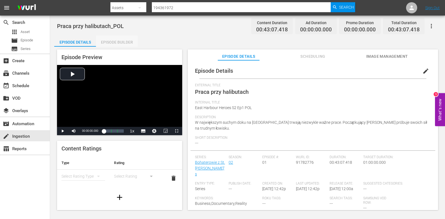
click at [107, 40] on div "Episode Builder" at bounding box center [117, 42] width 42 height 13
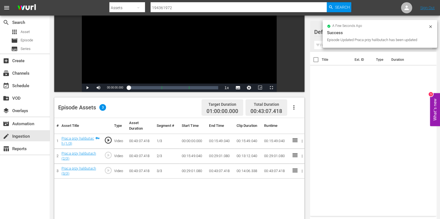
scroll to position [69, 0]
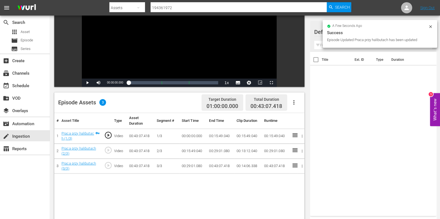
click at [430, 24] on div "a few seconds ago Success Episode Updated Praca przy halibutach has been updated" at bounding box center [379, 34] width 115 height 28
click at [431, 27] on icon at bounding box center [430, 26] width 3 height 3
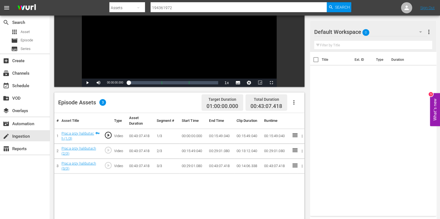
click at [384, 34] on div "Default Workspace 0" at bounding box center [370, 32] width 113 height 16
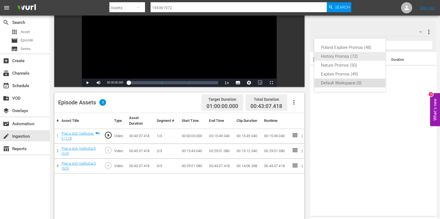
click at [356, 46] on div "Poland Explore Promos (48)" at bounding box center [350, 47] width 58 height 9
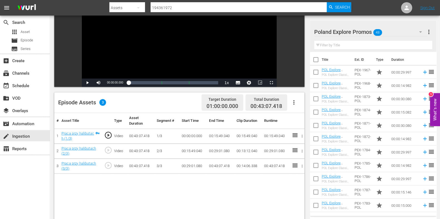
click at [342, 45] on input "text" at bounding box center [373, 45] width 118 height 9
type input "l"
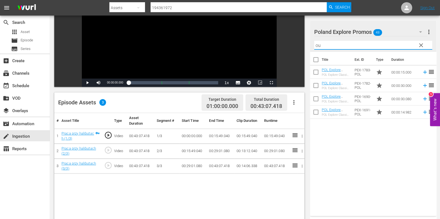
type input "o"
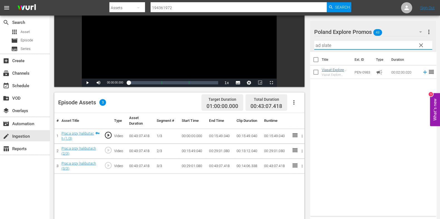
type input "ad slate"
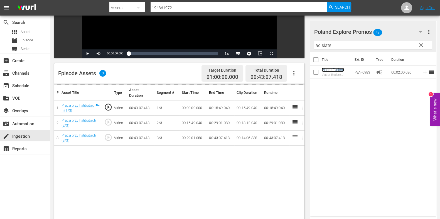
scroll to position [139, 0]
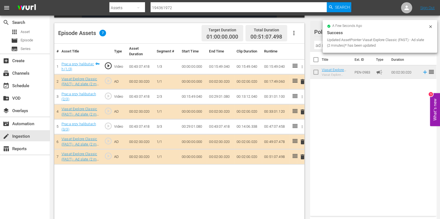
click at [318, 45] on input "ad slate" at bounding box center [373, 45] width 118 height 9
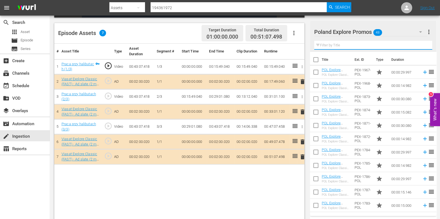
click at [318, 45] on input "text" at bounding box center [373, 45] width 118 height 9
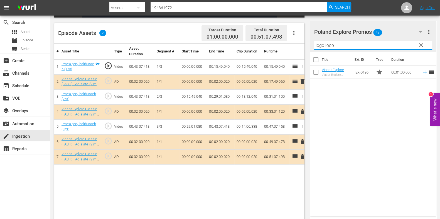
type input "logo loop"
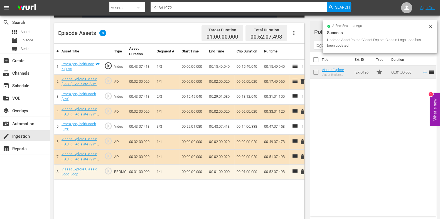
click at [429, 27] on icon at bounding box center [430, 26] width 4 height 4
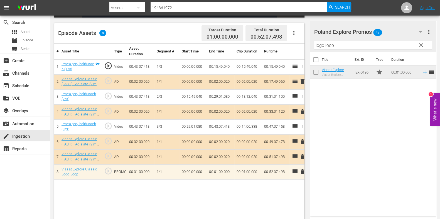
click at [423, 46] on span "clear" at bounding box center [421, 45] width 7 height 7
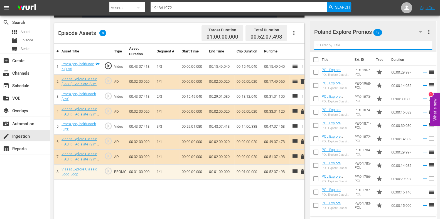
click at [343, 48] on input "text" at bounding box center [373, 45] width 118 height 9
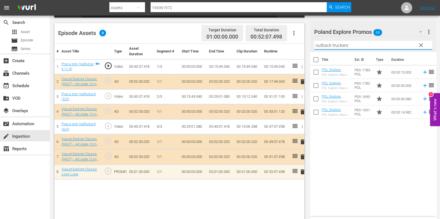
click at [381, 148] on div "Title Ext. ID Type Duration POL Explore Classic - Outback Truckers S6 15* POL E…" at bounding box center [373, 133] width 126 height 162
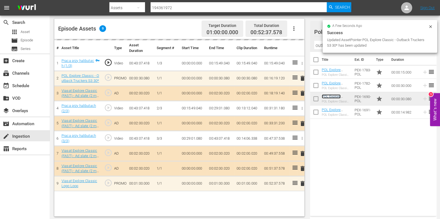
scroll to position [145, 0]
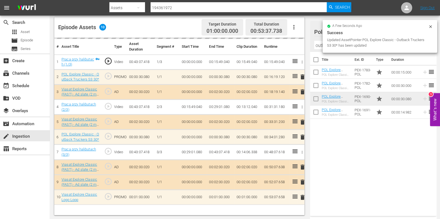
click at [319, 44] on input "outback truckers" at bounding box center [373, 45] width 118 height 9
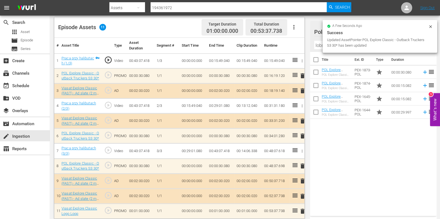
click at [355, 149] on div "Title Ext. ID Type Duration POL Explore Classic - Aussie Lobster Hunters S5 30*…" at bounding box center [373, 133] width 126 height 162
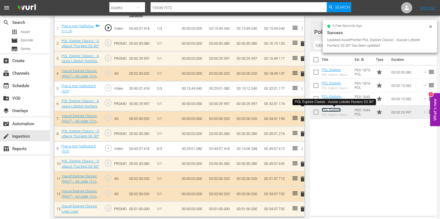
scroll to position [179, 0]
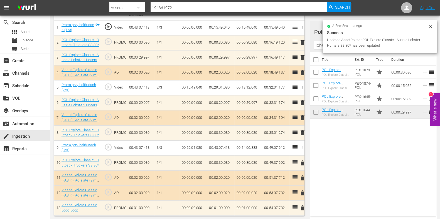
click at [320, 46] on input "lobster" at bounding box center [373, 45] width 118 height 9
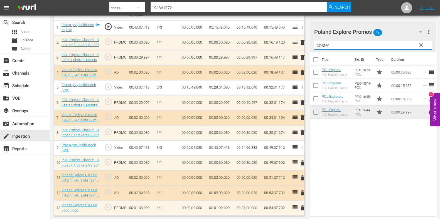
click at [320, 46] on input "lobster" at bounding box center [373, 45] width 118 height 9
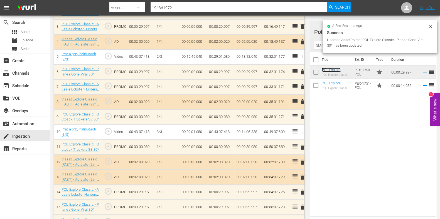
scroll to position [208, 0]
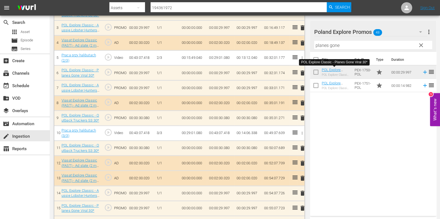
click at [317, 46] on input "planes gone" at bounding box center [373, 45] width 118 height 9
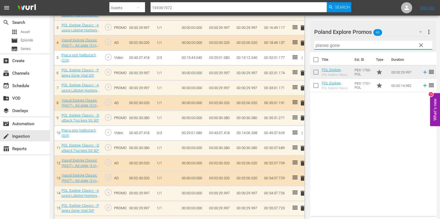
click at [317, 46] on input "planes gone" at bounding box center [373, 45] width 118 height 9
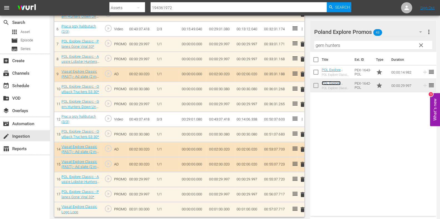
scroll to position [254, 0]
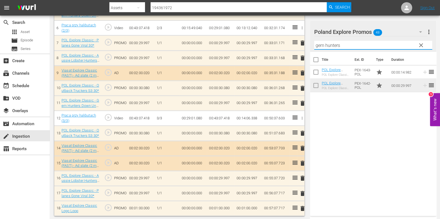
click at [319, 45] on input "gem hunters" at bounding box center [373, 45] width 118 height 9
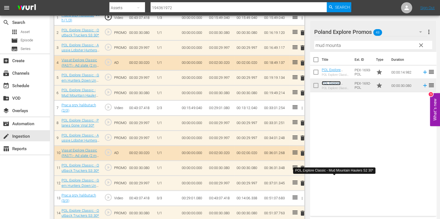
scroll to position [179, 0]
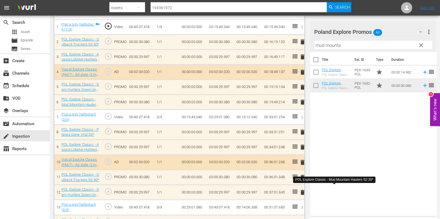
click at [321, 40] on div "Filter by Title mud mounta" at bounding box center [373, 45] width 118 height 13
click at [320, 46] on input "mud mounta" at bounding box center [373, 45] width 118 height 9
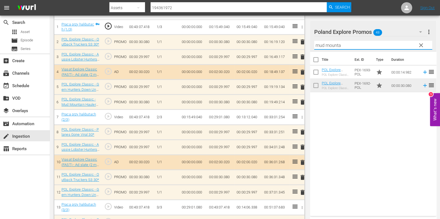
click at [320, 46] on input "mud mounta" at bounding box center [373, 45] width 118 height 9
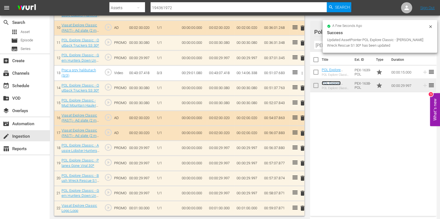
scroll to position [313, 0]
click at [320, 46] on input "[PERSON_NAME] wrec" at bounding box center [373, 45] width 118 height 9
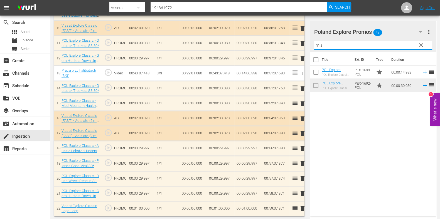
type input "m"
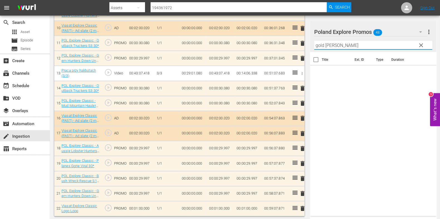
type input "gold hunter"
drag, startPoint x: 345, startPoint y: 46, endPoint x: 290, endPoint y: 42, distance: 55.2
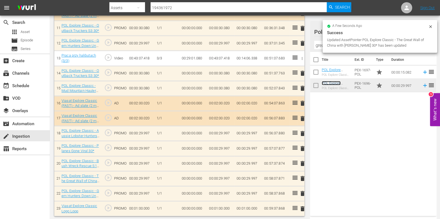
scroll to position [328, 0]
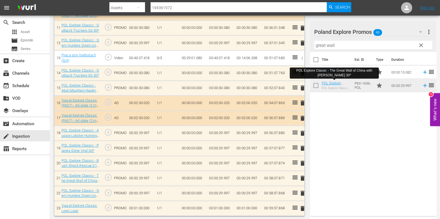
click at [325, 45] on input "great wall" at bounding box center [373, 45] width 118 height 9
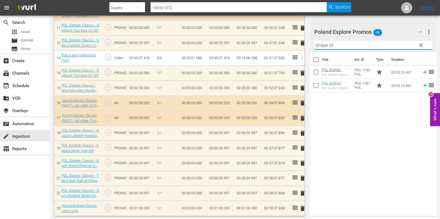
type input "timber tit"
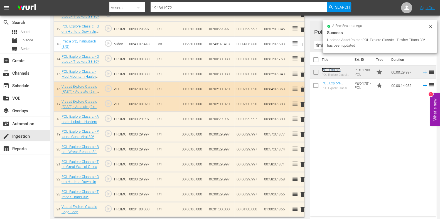
scroll to position [343, 0]
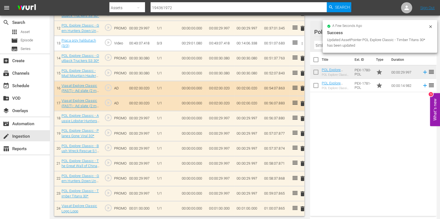
click at [219, 209] on td "00:01:00.000" at bounding box center [221, 209] width 28 height 15
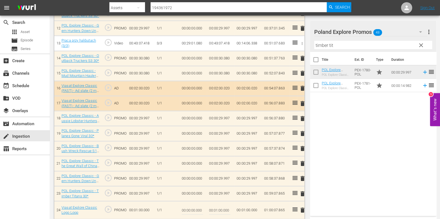
click at [216, 209] on input "00:01:00.000" at bounding box center [219, 210] width 21 height 13
type input "00:00:52.135"
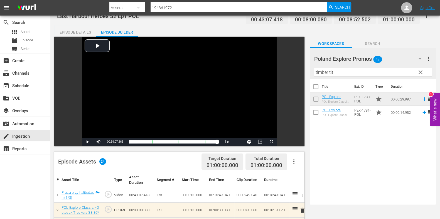
scroll to position [0, 0]
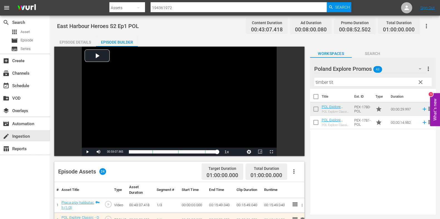
drag, startPoint x: 148, startPoint y: 25, endPoint x: 139, endPoint y: 26, distance: 9.2
click at [139, 26] on div "East Harbour Heroes S2 Ep1 POL Content Duration 00:43:07.418 Ad Duration 00:08:…" at bounding box center [245, 26] width 376 height 13
drag, startPoint x: 123, startPoint y: 27, endPoint x: 56, endPoint y: 29, distance: 67.1
copy span "East Harbour Heroes S2 Ep1"
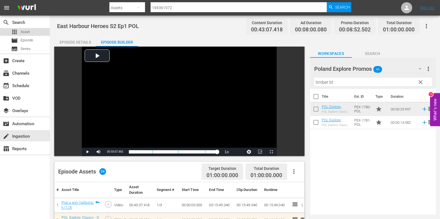
click at [39, 33] on div "apps Asset" at bounding box center [25, 32] width 50 height 8
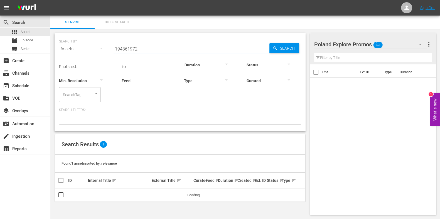
drag, startPoint x: 170, startPoint y: 49, endPoint x: 82, endPoint y: 44, distance: 87.8
click at [79, 45] on div "SEARCH BY Search By Assets Search ID, Title, Description, Keywords, or Category…" at bounding box center [180, 46] width 242 height 20
paste input "194361973"
type input "194361973"
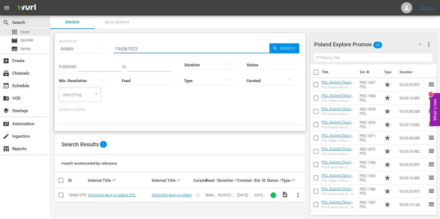
click at [302, 196] on button "more_vert" at bounding box center [297, 195] width 13 height 13
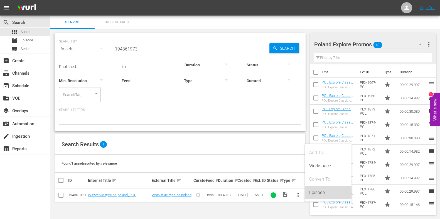
click at [317, 195] on div "Episode" at bounding box center [328, 192] width 38 height 13
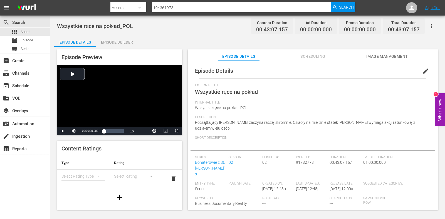
click at [421, 75] on button "edit" at bounding box center [425, 71] width 13 height 13
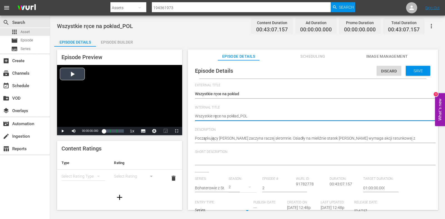
drag, startPoint x: 274, startPoint y: 116, endPoint x: 162, endPoint y: 116, distance: 112.1
paste textarea "East Harbour Heroes S2 Ep2"
type textarea "East Harbour Heroes S2 Ep2"
type textarea "East Harbour Heroes S2 Ep"
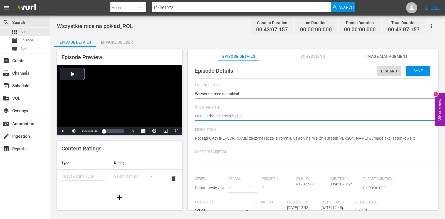
type textarea "East Harbour Heroes S2 Ep3"
type textarea "East Harbour Heroes S2 Ep3 P"
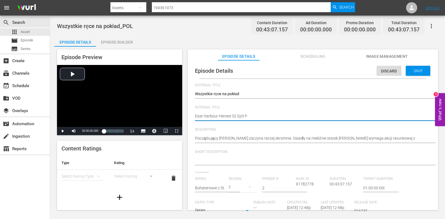
type textarea "East Harbour Heroes S2 Ep3 PO"
type textarea "East Harbour Heroes S2 Ep3 POL"
type textarea "East Harbour Heroes S2 Ep3POL"
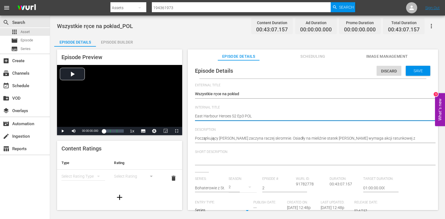
type textarea "East Harbour Heroes S2 Ep3POL"
type textarea "East Harbour Heroes S2 EpPOL"
type textarea "East Harbour Heroes S2 Ep2POL"
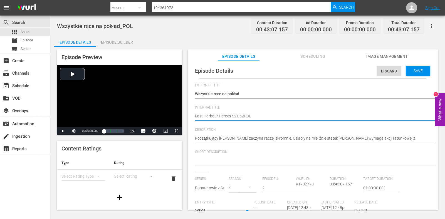
type textarea "East Harbour Heroes S2 Ep2 POL"
drag, startPoint x: 422, startPoint y: 67, endPoint x: 387, endPoint y: 37, distance: 46.3
click at [421, 67] on div "Save" at bounding box center [418, 71] width 24 height 10
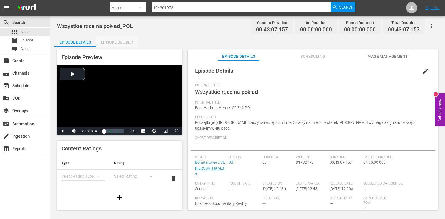
click at [136, 42] on div "Episode Builder" at bounding box center [117, 42] width 42 height 13
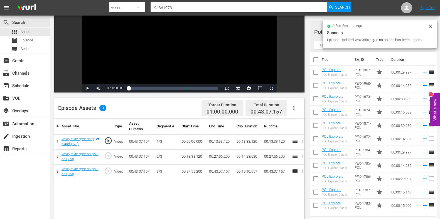
scroll to position [69, 0]
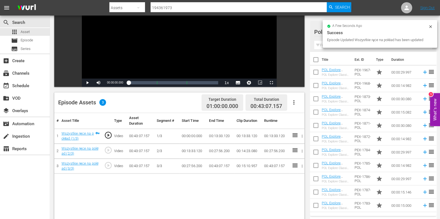
click at [321, 46] on input "text" at bounding box center [373, 45] width 118 height 9
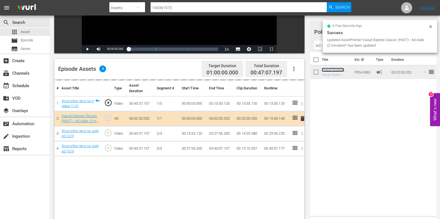
scroll to position [104, 0]
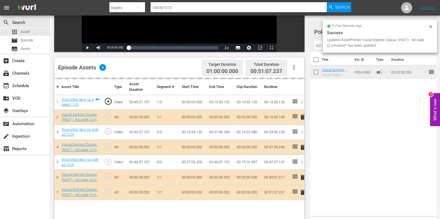
click at [317, 45] on input "ad slate" at bounding box center [373, 45] width 118 height 9
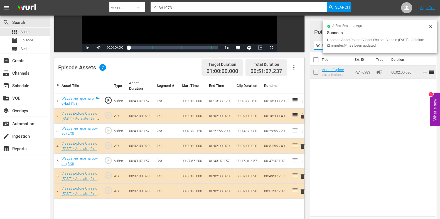
click at [317, 45] on input "ad slate" at bounding box center [373, 45] width 118 height 9
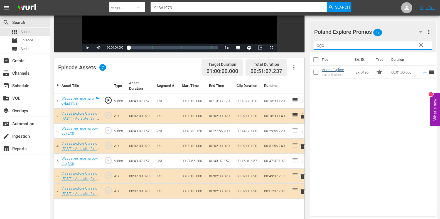
type input "logo"
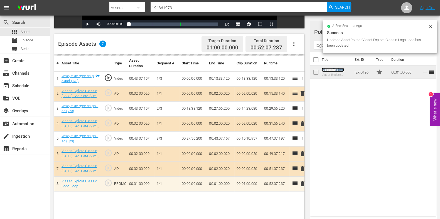
scroll to position [139, 0]
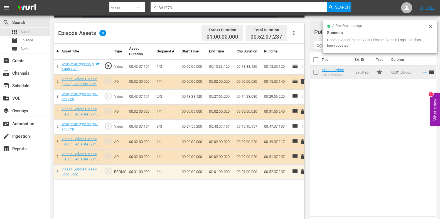
click at [430, 24] on div "a few seconds ago Success Updated AssetPointer Viasat Explore Classic Logo Loop…" at bounding box center [379, 36] width 115 height 33
click at [430, 29] on div at bounding box center [430, 27] width 4 height 6
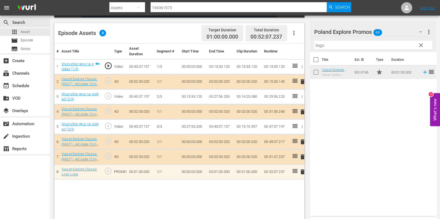
click at [420, 43] on span "clear" at bounding box center [421, 45] width 7 height 7
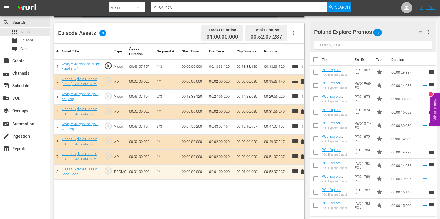
click at [341, 45] on input "text" at bounding box center [373, 45] width 118 height 9
click at [352, 43] on input "text" at bounding box center [373, 45] width 118 height 9
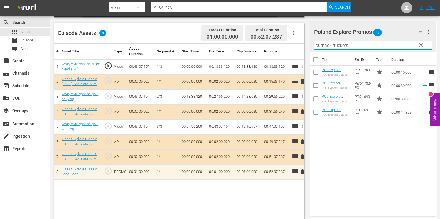
click at [352, 141] on div "Title Ext. ID Type Duration POL Explore Classic - Outback Truckers S6 15* POL E…" at bounding box center [373, 133] width 126 height 162
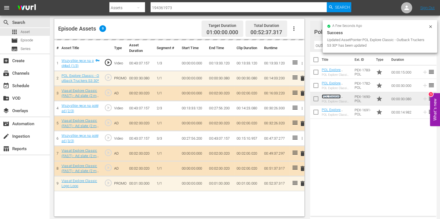
scroll to position [145, 0]
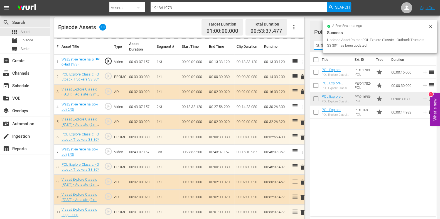
click at [316, 48] on input "outback truckers" at bounding box center [373, 45] width 118 height 9
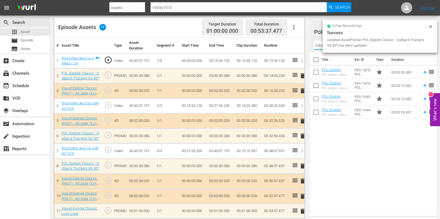
drag, startPoint x: 347, startPoint y: 165, endPoint x: 347, endPoint y: 154, distance: 11.7
click at [347, 165] on div "Title Ext. ID Type Duration POL Explore Classic - Aussie Lobster Hunters S5 30*…" at bounding box center [373, 133] width 126 height 162
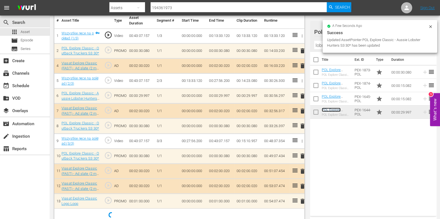
scroll to position [177, 0]
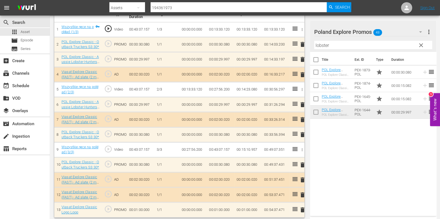
click at [317, 44] on input "lobster" at bounding box center [373, 45] width 118 height 9
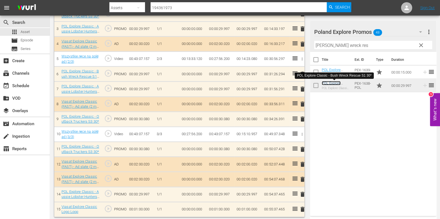
scroll to position [209, 0]
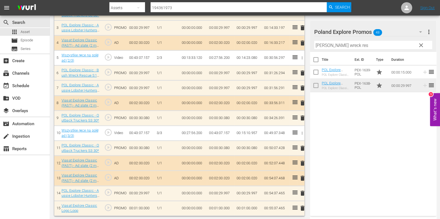
click at [315, 43] on input "bush wreck res" at bounding box center [373, 45] width 118 height 9
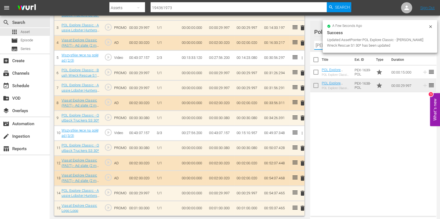
click at [315, 43] on input "bush wreck res" at bounding box center [373, 45] width 118 height 9
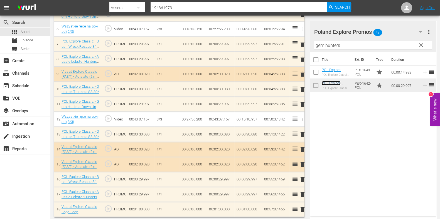
scroll to position [254, 0]
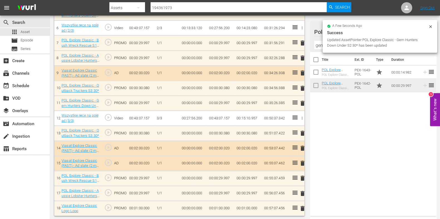
click at [320, 42] on input "gem hunters" at bounding box center [373, 45] width 118 height 9
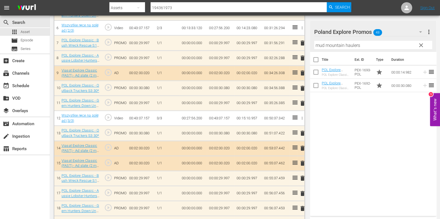
click at [321, 52] on th at bounding box center [316, 60] width 12 height 16
click at [321, 48] on input "mud mountain haulers" at bounding box center [373, 45] width 118 height 9
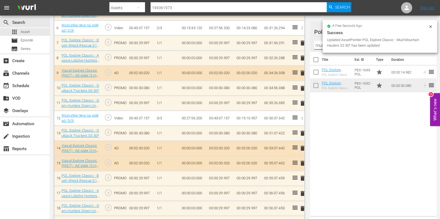
click at [321, 48] on input "mud mountain haulers" at bounding box center [373, 45] width 118 height 9
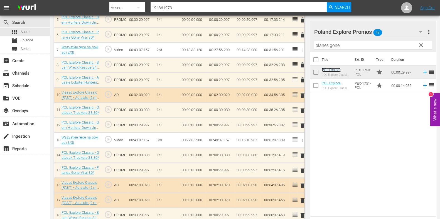
scroll to position [313, 0]
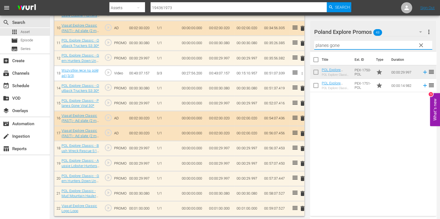
click at [324, 46] on input "planes gone" at bounding box center [373, 45] width 118 height 9
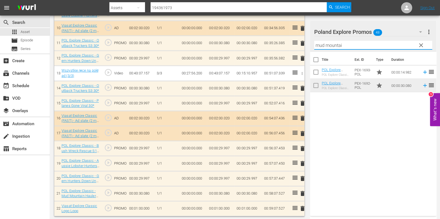
type input "mud mountain"
click at [324, 46] on input "mud mountain" at bounding box center [373, 45] width 118 height 9
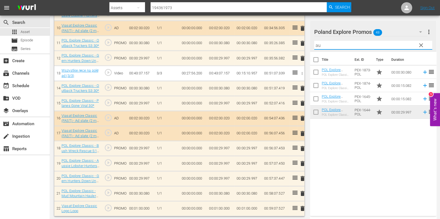
type input "a"
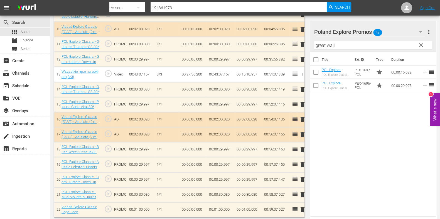
scroll to position [314, 0]
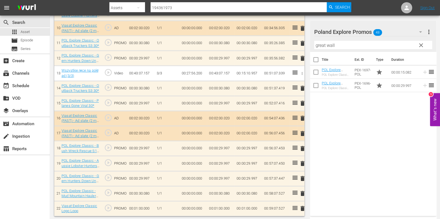
click at [317, 45] on input "great wall" at bounding box center [373, 45] width 118 height 9
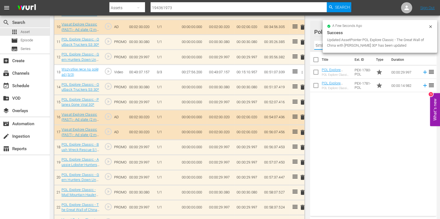
scroll to position [328, 0]
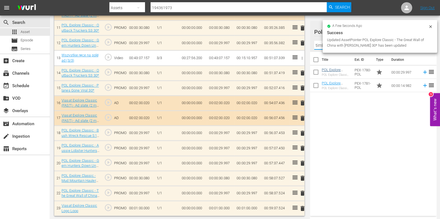
type input "timber tita"
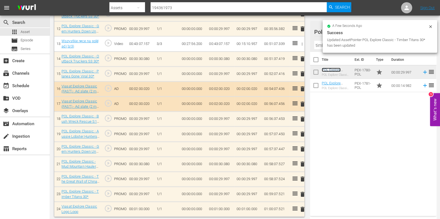
scroll to position [343, 0]
click at [210, 208] on td "00:01:00.000" at bounding box center [221, 209] width 28 height 15
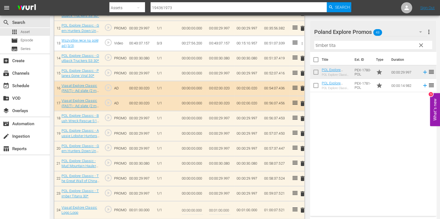
click at [216, 208] on input "00:01:00.000" at bounding box center [219, 210] width 21 height 13
type input "00:00:52.479"
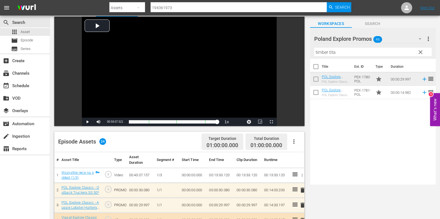
scroll to position [0, 0]
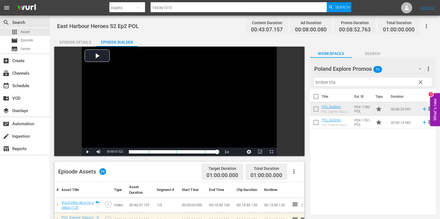
click at [85, 41] on div "Episode Details" at bounding box center [75, 42] width 42 height 13
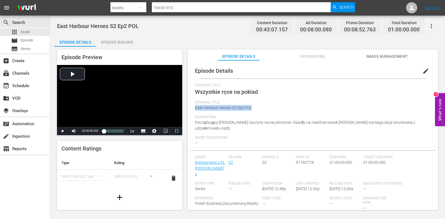
drag, startPoint x: 265, startPoint y: 107, endPoint x: 193, endPoint y: 107, distance: 72.1
click at [193, 107] on div "Episode Details edit External Title Wszystkie ręce na pokład Internal Title Eas…" at bounding box center [313, 152] width 245 height 178
copy span "East Harbour Heroes S2 Ep2 POL"
drag, startPoint x: 132, startPoint y: 0, endPoint x: 93, endPoint y: -1, distance: 38.7
click at [93, 0] on html "menu Search By Assets Search ID, Title, Description, Keywords, or Category 1943…" at bounding box center [222, 109] width 445 height 219
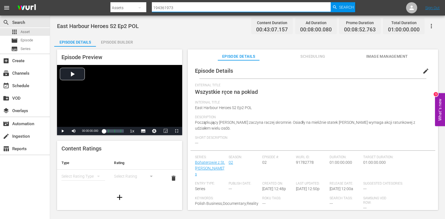
paste input "33836"
type input "194333836"
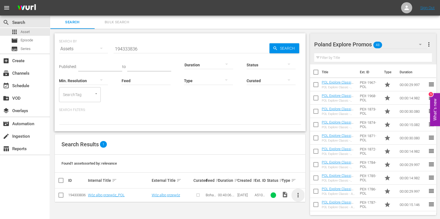
click at [299, 194] on span "more_vert" at bounding box center [298, 195] width 7 height 7
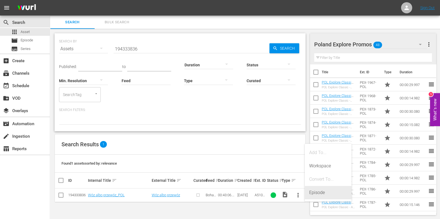
click at [314, 194] on div "Episode" at bounding box center [328, 192] width 38 height 13
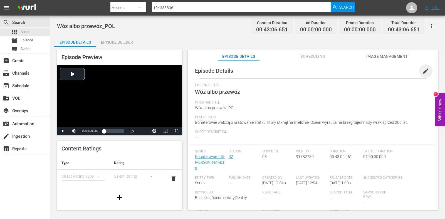
drag, startPoint x: 422, startPoint y: 72, endPoint x: 383, endPoint y: 79, distance: 40.2
click at [423, 72] on span "edit" at bounding box center [426, 71] width 7 height 7
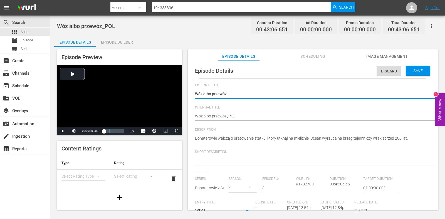
drag, startPoint x: 248, startPoint y: 117, endPoint x: 183, endPoint y: 115, distance: 64.9
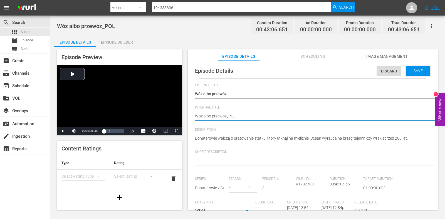
paste textarea "East Harbour Heroes S2 Ep3"
type textarea "East Harbour Heroes S2 Ep3"
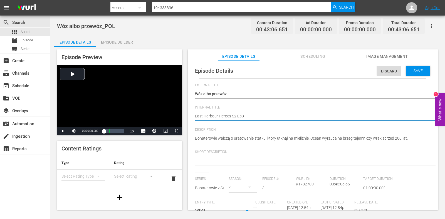
type textarea "East Harbour Heroes S2 Ep3 P"
type textarea "East Harbour Heroes S2 Ep3 PO"
type textarea "East Harbour Heroes S2 Ep3 POL"
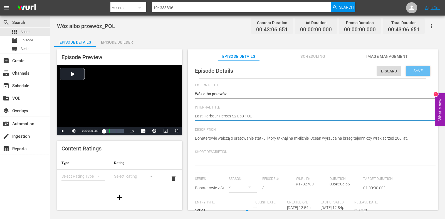
type textarea "East Harbour Heroes S2 Ep3 POL"
click at [410, 69] on span "Save" at bounding box center [418, 71] width 18 height 4
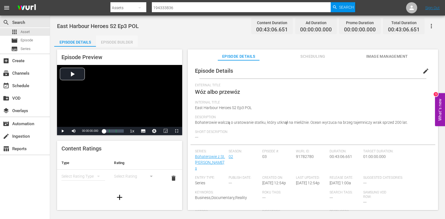
click at [99, 43] on div "Episode Builder" at bounding box center [117, 42] width 42 height 13
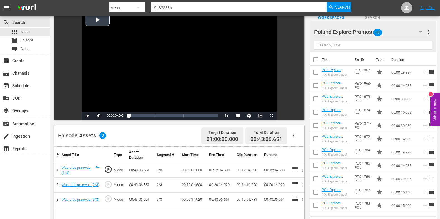
scroll to position [69, 0]
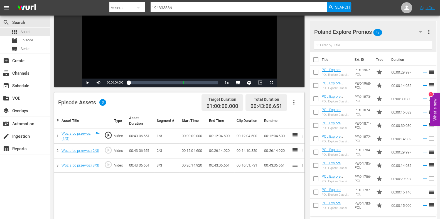
click at [348, 45] on input "text" at bounding box center [373, 45] width 118 height 9
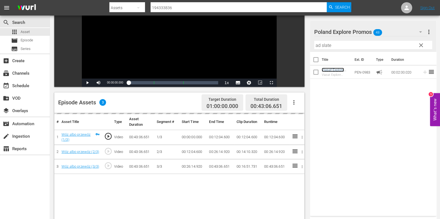
scroll to position [104, 0]
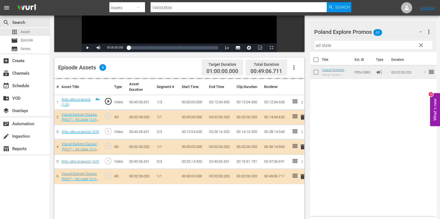
click at [324, 46] on input "ad slate" at bounding box center [373, 45] width 118 height 9
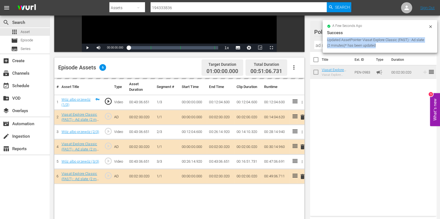
click at [324, 46] on div "a few seconds ago Success Updated AssetPointer Viasat Explore Classic (FAST) - …" at bounding box center [379, 36] width 115 height 33
click at [319, 46] on input "ad slate" at bounding box center [373, 45] width 118 height 9
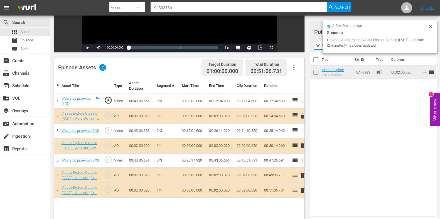
click at [319, 46] on input "ad slate" at bounding box center [373, 45] width 118 height 9
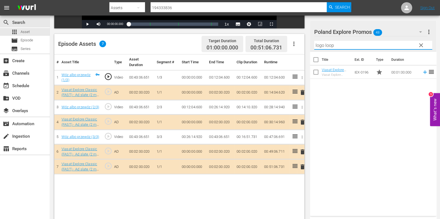
scroll to position [139, 0]
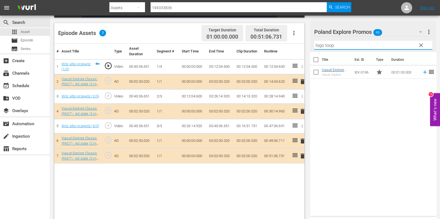
type input "logo loop"
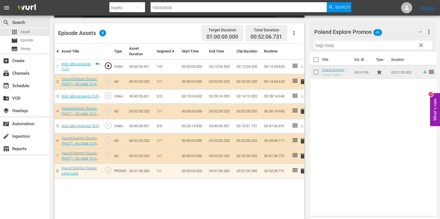
click at [421, 45] on span "clear" at bounding box center [421, 45] width 7 height 7
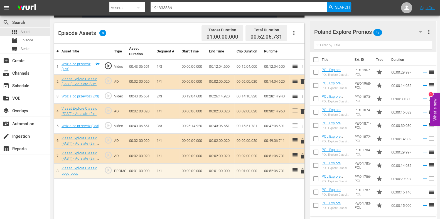
click at [377, 46] on input "text" at bounding box center [373, 45] width 118 height 9
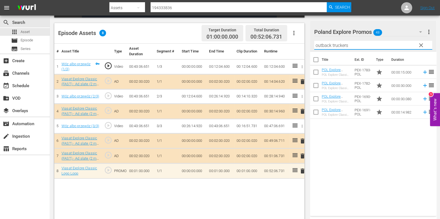
click at [374, 138] on div "Title Ext. ID Type Duration POL Explore Classic - Outback Truckers S6 15* POL E…" at bounding box center [373, 133] width 126 height 162
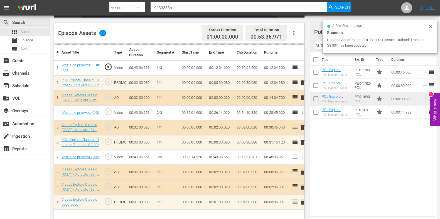
click at [321, 45] on input "outback truckers" at bounding box center [373, 45] width 118 height 9
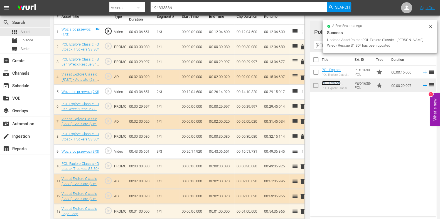
scroll to position [178, 0]
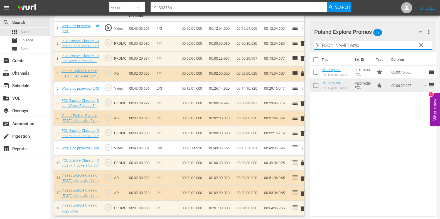
click at [318, 47] on input "bush wrec" at bounding box center [373, 45] width 118 height 9
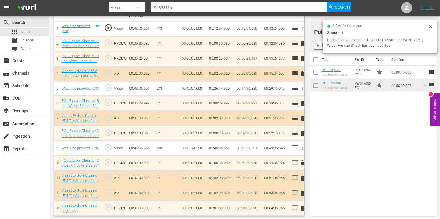
click at [318, 47] on input "bush wrec" at bounding box center [373, 45] width 118 height 9
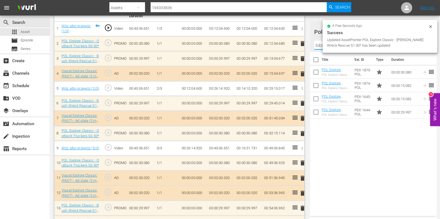
click at [362, 154] on div "Title Ext. ID Type Duration POL Explore Classic - Aussie Lobster Hunters S5 30*…" at bounding box center [373, 133] width 126 height 162
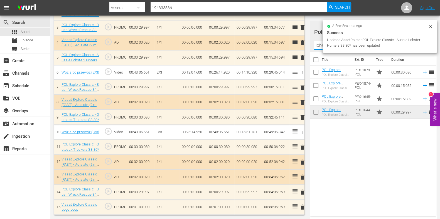
scroll to position [208, 0]
click at [316, 44] on input "lobster" at bounding box center [373, 45] width 118 height 9
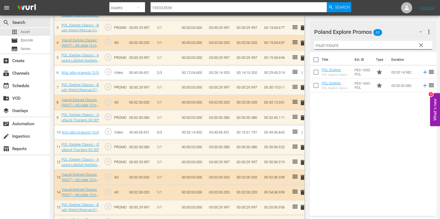
click at [323, 44] on input "mud mount" at bounding box center [373, 45] width 118 height 9
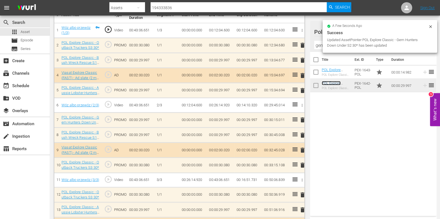
scroll to position [170, 0]
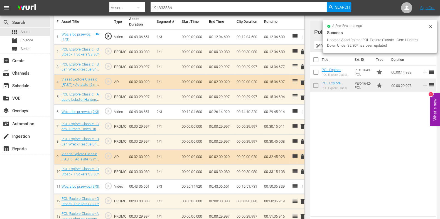
click at [316, 45] on input "gem hunters" at bounding box center [373, 45] width 118 height 9
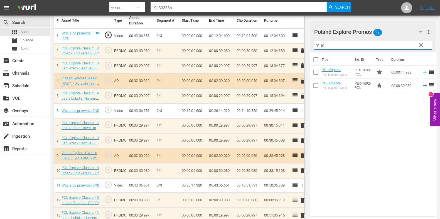
click at [350, 140] on div "Title Ext. ID Type Duration POL Explore Classic - Mud Mountain Haulers S2 15* P…" at bounding box center [373, 133] width 126 height 162
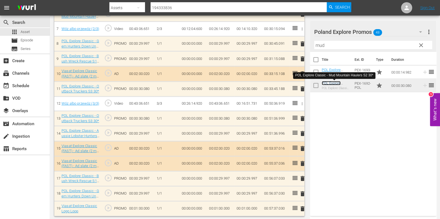
scroll to position [269, 0]
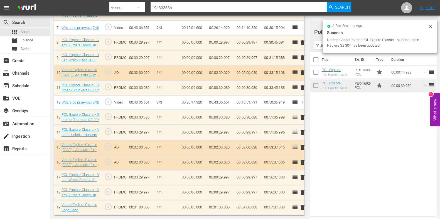
click at [317, 45] on input "mud" at bounding box center [373, 45] width 118 height 9
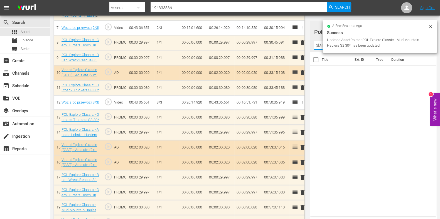
scroll to position [268, 0]
click at [317, 45] on input "planes gone vir" at bounding box center [373, 45] width 118 height 9
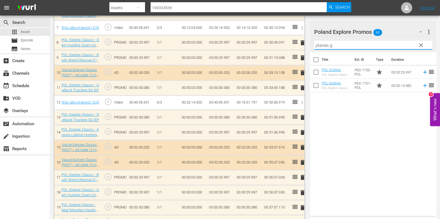
type input "planes g"
click at [332, 101] on div "Title Ext. ID Type Duration POL Explore Classic - Planes Gone Viral 30* POL Exp…" at bounding box center [373, 133] width 126 height 162
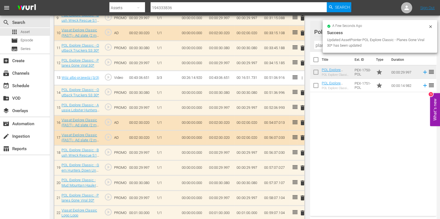
scroll to position [313, 0]
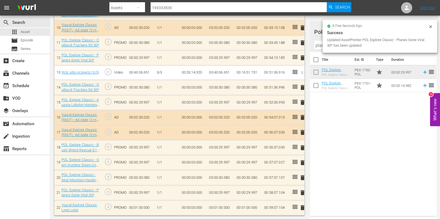
click at [317, 46] on input "planes g" at bounding box center [373, 45] width 118 height 9
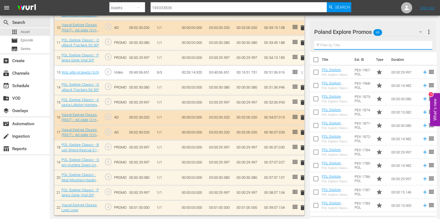
click at [336, 43] on input "text" at bounding box center [373, 45] width 118 height 9
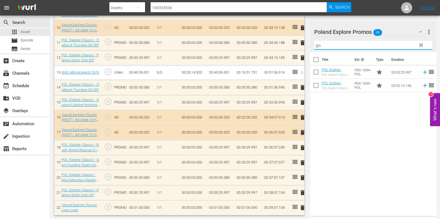
type input "g"
type input "great wall"
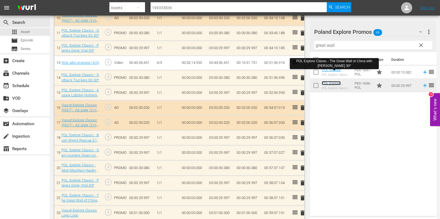
scroll to position [328, 0]
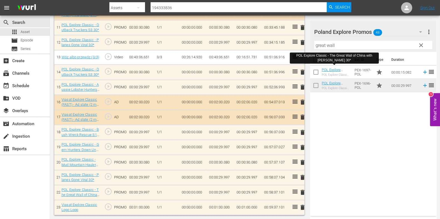
click at [324, 48] on input "great wall" at bounding box center [373, 45] width 118 height 9
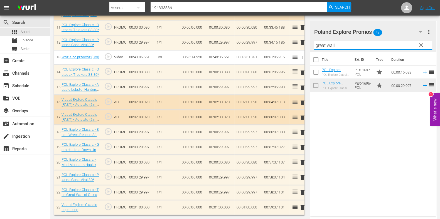
click at [324, 48] on input "great wall" at bounding box center [373, 45] width 118 height 9
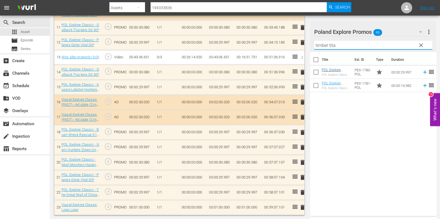
type input "timber tita"
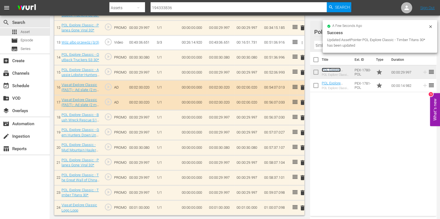
scroll to position [343, 0]
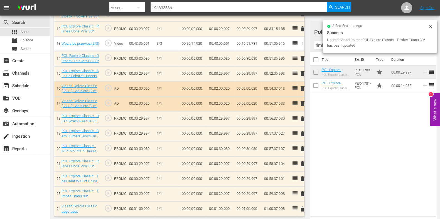
click at [216, 204] on td "00:01:00.000" at bounding box center [221, 209] width 28 height 15
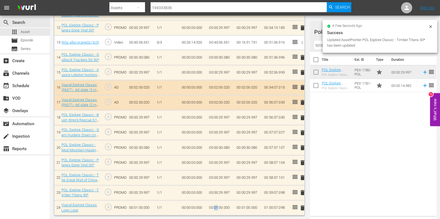
click at [216, 204] on td "00:01:00.000" at bounding box center [221, 208] width 28 height 15
click at [216, 207] on input "00:01:00.000" at bounding box center [219, 209] width 21 height 13
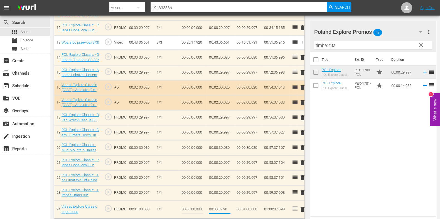
type input "00:00:52.902"
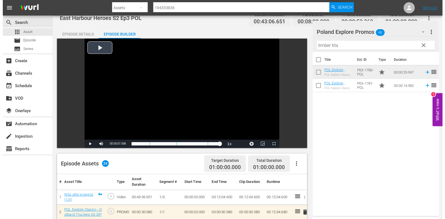
scroll to position [0, 0]
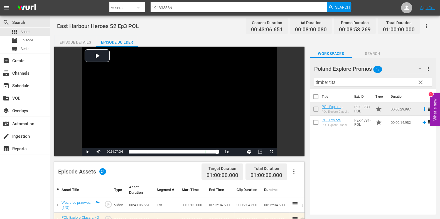
click at [84, 45] on div "Episode Details" at bounding box center [75, 42] width 42 height 13
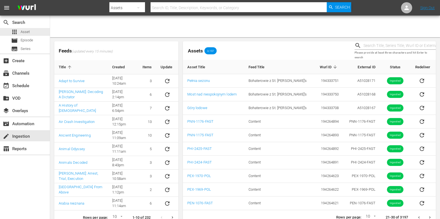
scroll to position [9, 0]
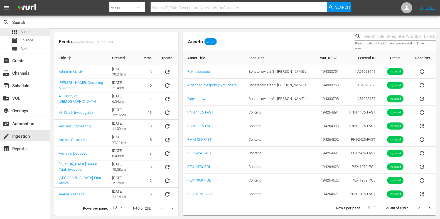
click at [36, 35] on div "apps Asset" at bounding box center [25, 32] width 50 height 8
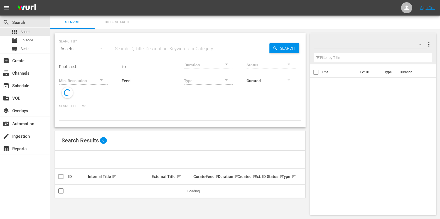
click at [135, 47] on input "text" at bounding box center [192, 48] width 156 height 13
paste input "PHI-2035"
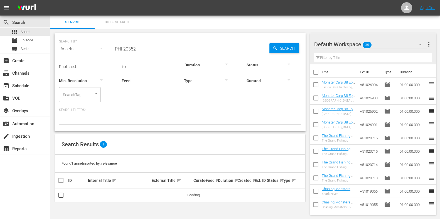
type input "PHI-2035"
click at [207, 165] on div "Found 1 assets sorted by: relevance" at bounding box center [180, 164] width 250 height 18
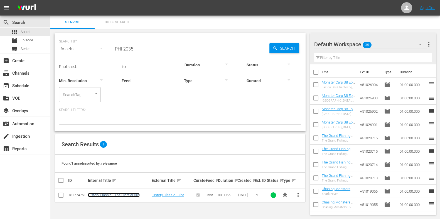
click at [105, 195] on link "History Classic - The Frontier 30*" at bounding box center [114, 195] width 52 height 4
drag, startPoint x: 150, startPoint y: 51, endPoint x: 90, endPoint y: 50, distance: 59.8
click at [88, 50] on div "SEARCH BY Search By Assets Search ID, Title, Description, Keywords, or Category…" at bounding box center [180, 46] width 242 height 20
paste input "EN-1032"
type input "PEN-1032"
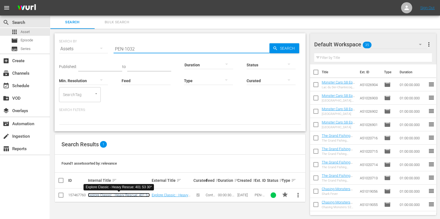
click at [106, 196] on link "Explore Classic - Heavy Rescue: 401 S3 30*" at bounding box center [119, 197] width 62 height 8
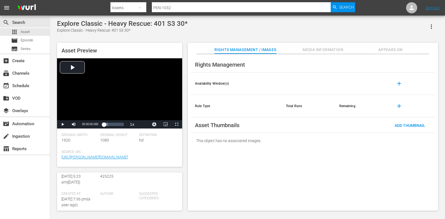
scroll to position [34, 0]
drag, startPoint x: 184, startPoint y: 8, endPoint x: 152, endPoint y: 6, distance: 32.9
click at [141, 6] on div "Search By Assets Search ID, Title, Description, Keywords, or Category PEN-1032 …" at bounding box center [232, 7] width 245 height 13
paste input "0"
type input "PEN-1030"
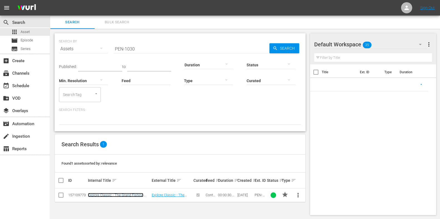
click at [118, 194] on link "Explore Classic - The Grand Fishing Adventure S1 30*" at bounding box center [115, 197] width 55 height 8
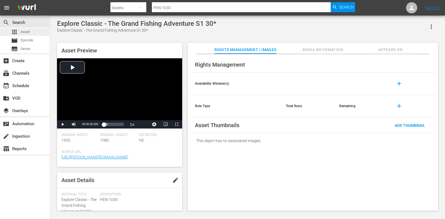
click at [36, 32] on div "apps Asset" at bounding box center [25, 32] width 50 height 8
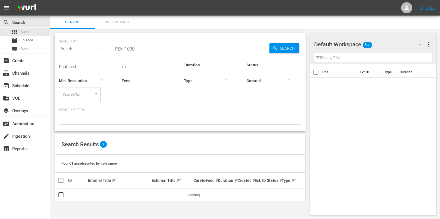
drag, startPoint x: 120, startPoint y: 47, endPoint x: 74, endPoint y: 48, distance: 46.5
click at [78, 48] on div "SEARCH BY Search By Assets Search ID, Title, Description, Keywords, or Category…" at bounding box center [180, 46] width 242 height 20
paste input "NN-1127"
type input "PNN-1127"
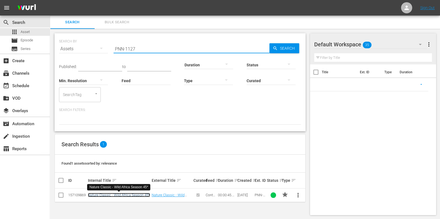
click at [125, 194] on link "Nature Classic - Wild Africa Season 45*" at bounding box center [119, 195] width 62 height 4
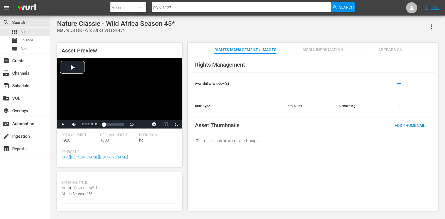
scroll to position [69, 0]
